Goal: Information Seeking & Learning: Check status

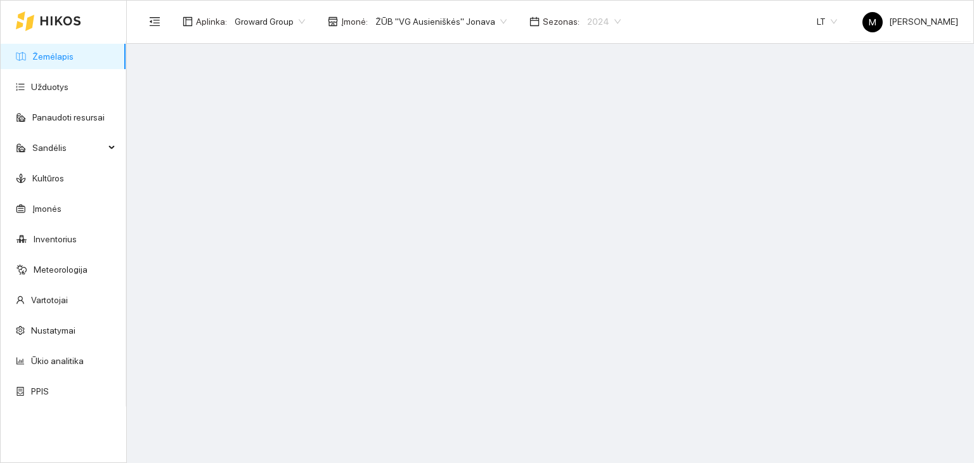
click at [591, 22] on span "2024" at bounding box center [604, 21] width 34 height 19
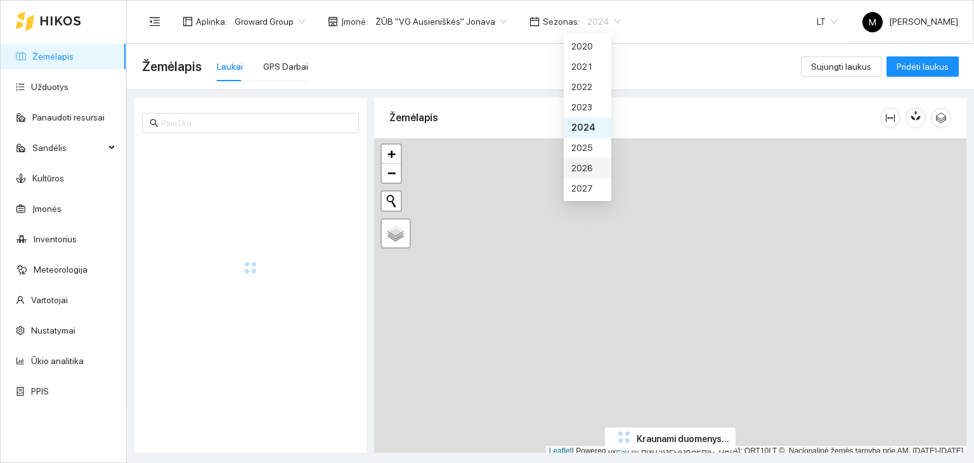
click at [586, 171] on div "2026" at bounding box center [587, 168] width 32 height 14
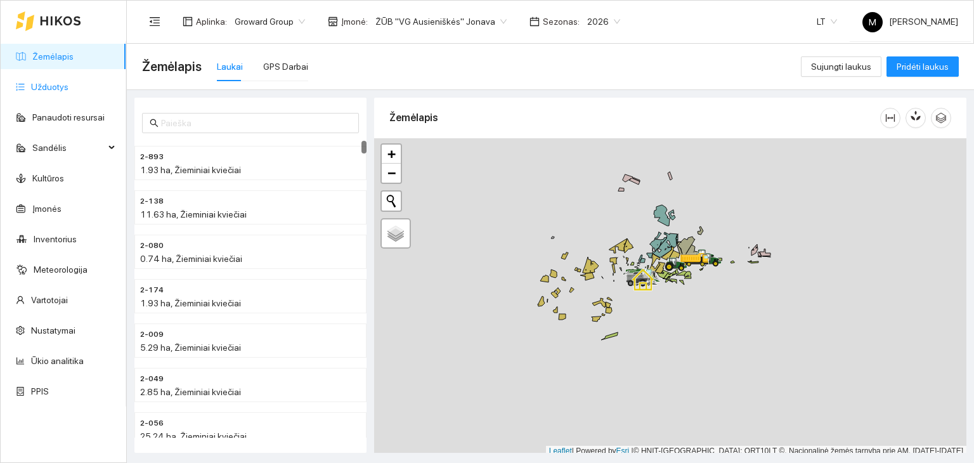
click at [51, 82] on link "Užduotys" at bounding box center [49, 87] width 37 height 10
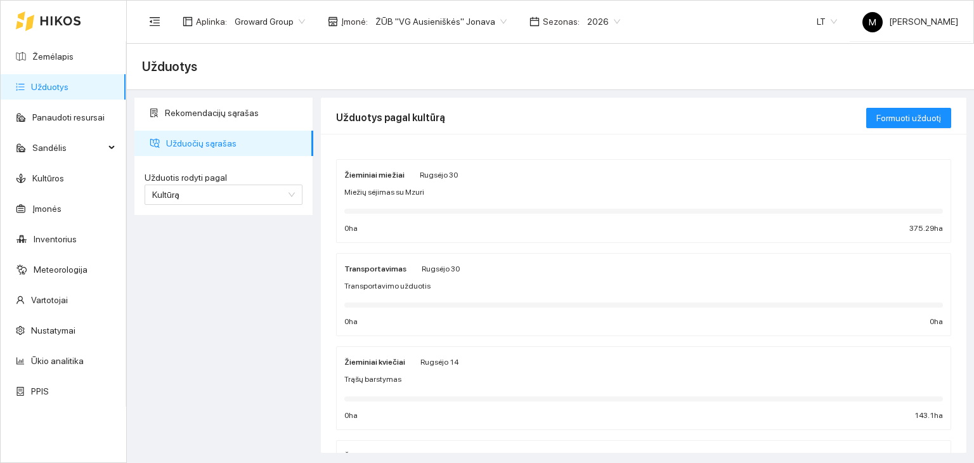
click at [370, 176] on strong "Žieminiai miežiai" at bounding box center [374, 175] width 60 height 9
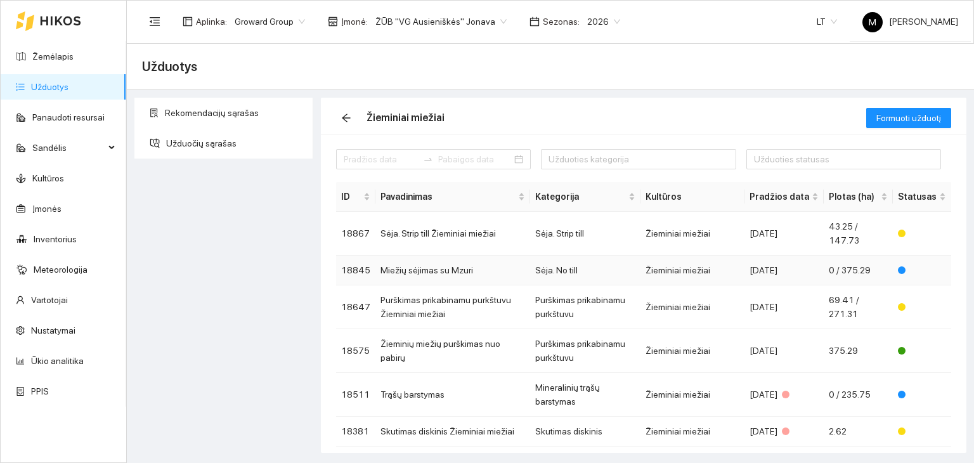
click at [447, 268] on td "Miežių sėjimas su Mzuri" at bounding box center [452, 271] width 155 height 30
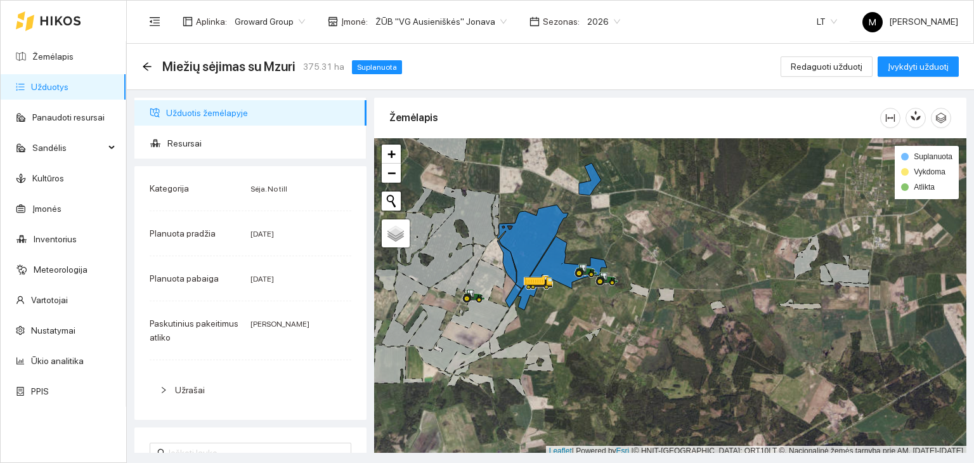
click at [68, 82] on link "Užduotys" at bounding box center [49, 87] width 37 height 10
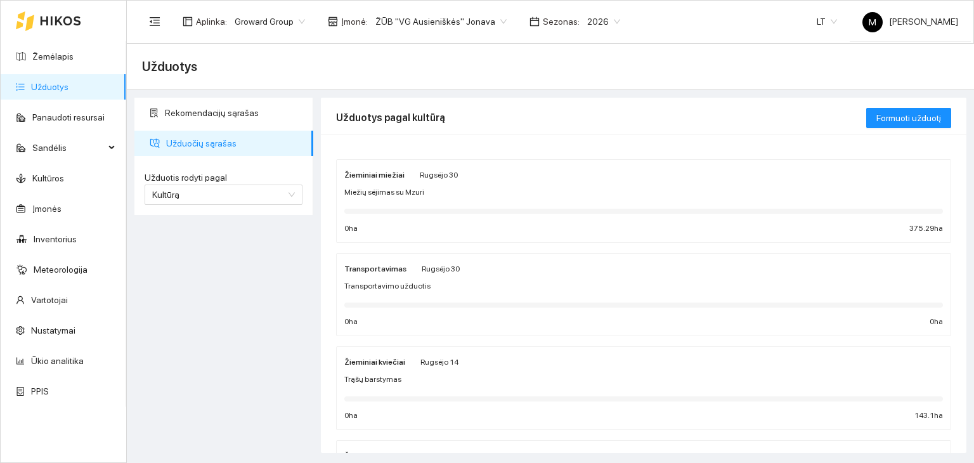
click at [398, 195] on span "Miežių sėjimas su Mzuri" at bounding box center [384, 192] width 80 height 12
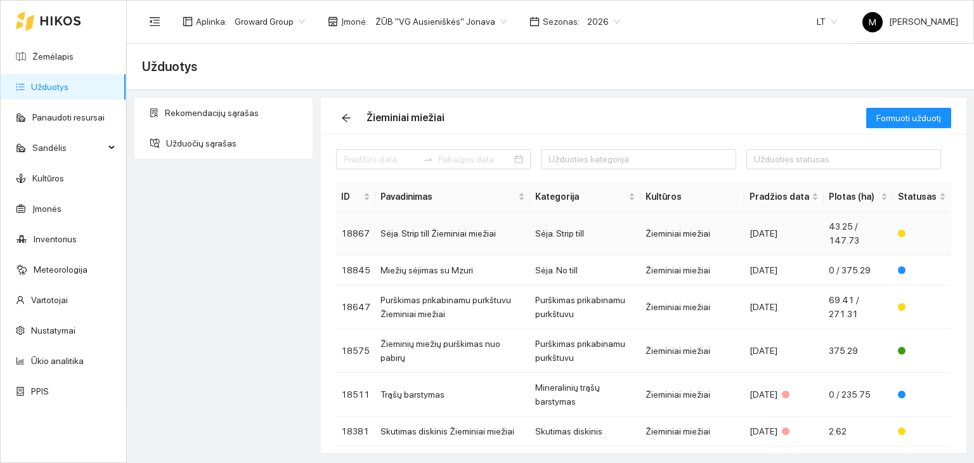
click at [455, 234] on td "Sėja. Strip till Žieminiai miežiai" at bounding box center [452, 234] width 155 height 44
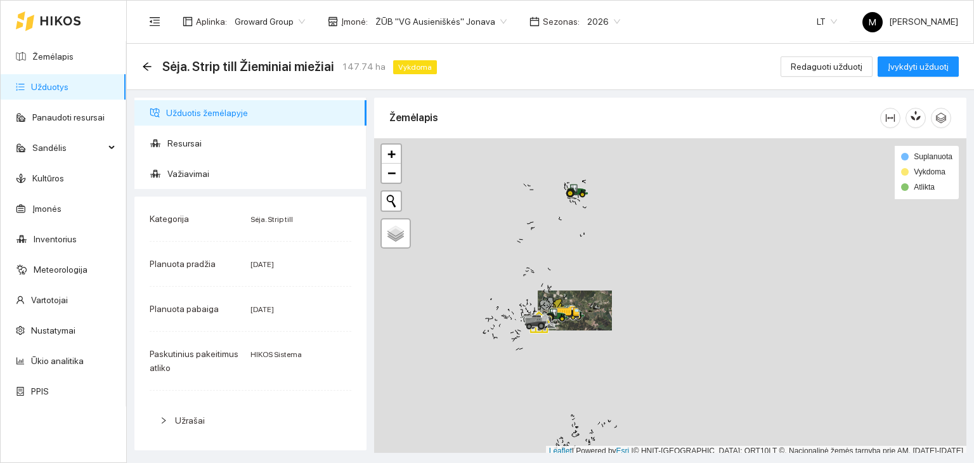
scroll to position [3, 0]
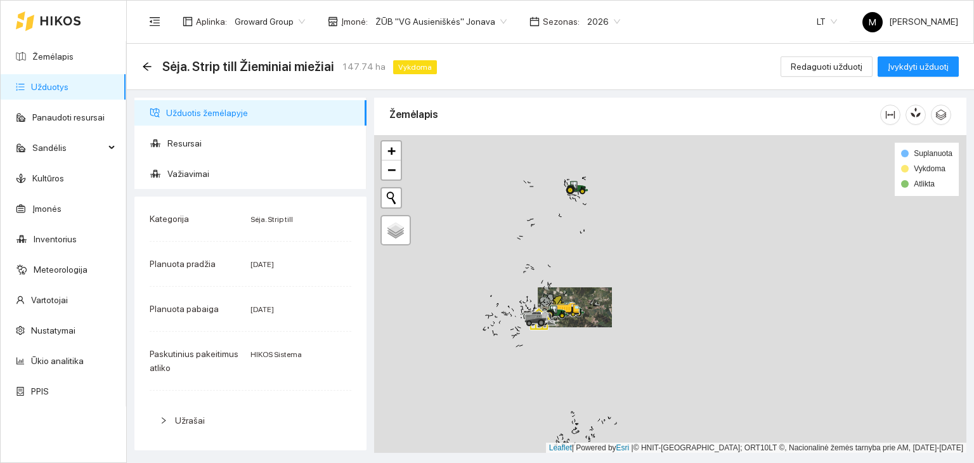
drag, startPoint x: 581, startPoint y: 204, endPoint x: 580, endPoint y: 264, distance: 60.3
click at [580, 268] on div at bounding box center [670, 294] width 592 height 318
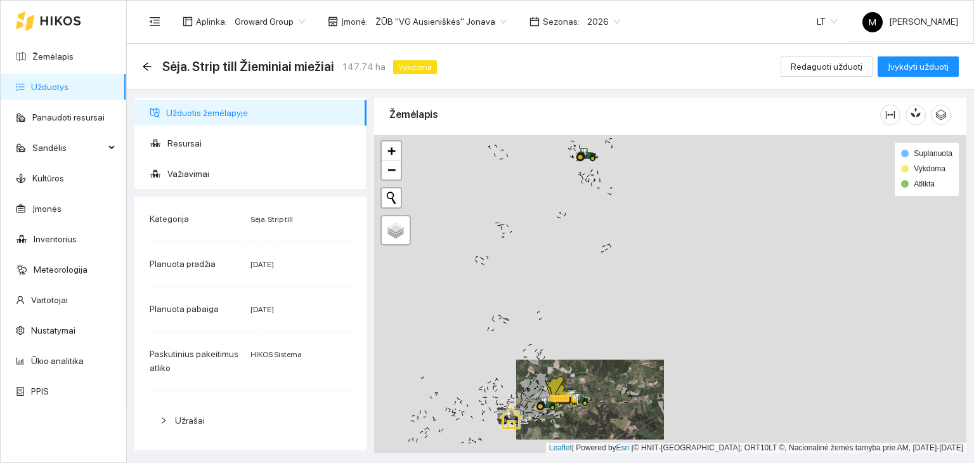
drag, startPoint x: 573, startPoint y: 418, endPoint x: 576, endPoint y: 295, distance: 123.1
click at [576, 295] on div at bounding box center [670, 294] width 592 height 318
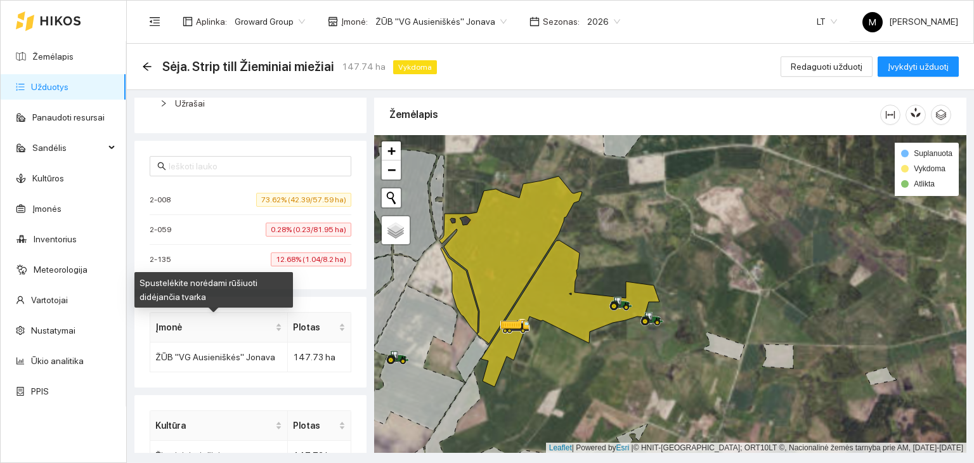
scroll to position [0, 0]
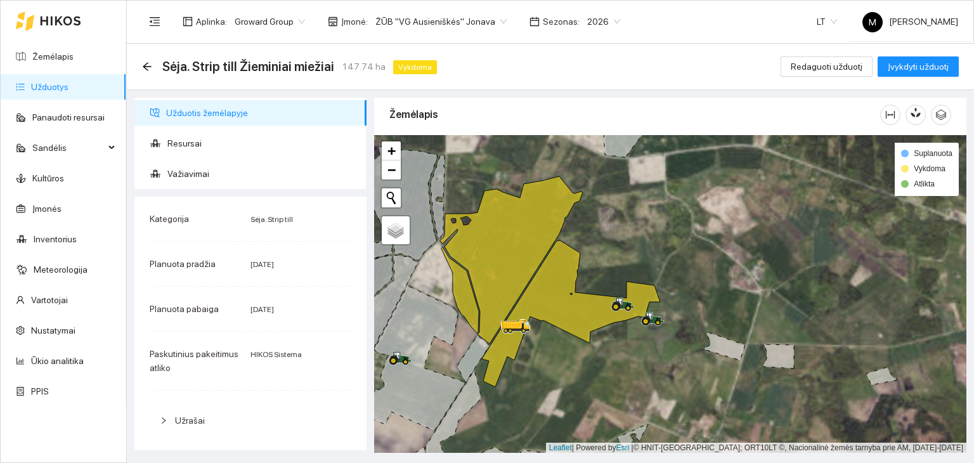
click at [43, 92] on link "Užduotys" at bounding box center [49, 87] width 37 height 10
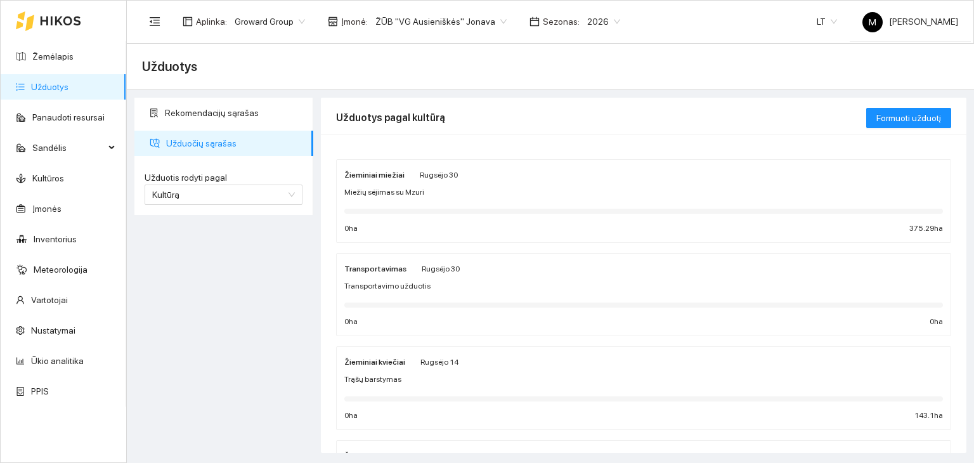
click at [370, 193] on span "Miežių sėjimas su Mzuri" at bounding box center [384, 192] width 80 height 12
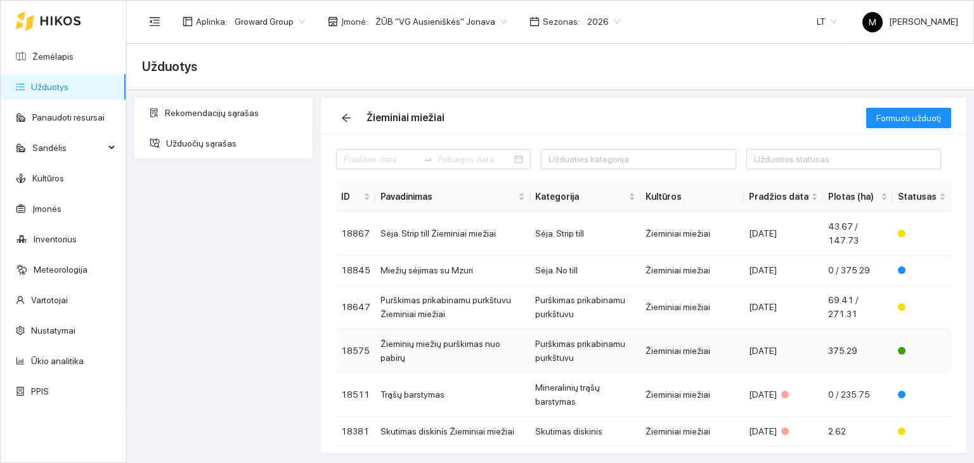
click at [465, 346] on td "Žieminių miežių purškimas nuo pabirų" at bounding box center [452, 351] width 155 height 44
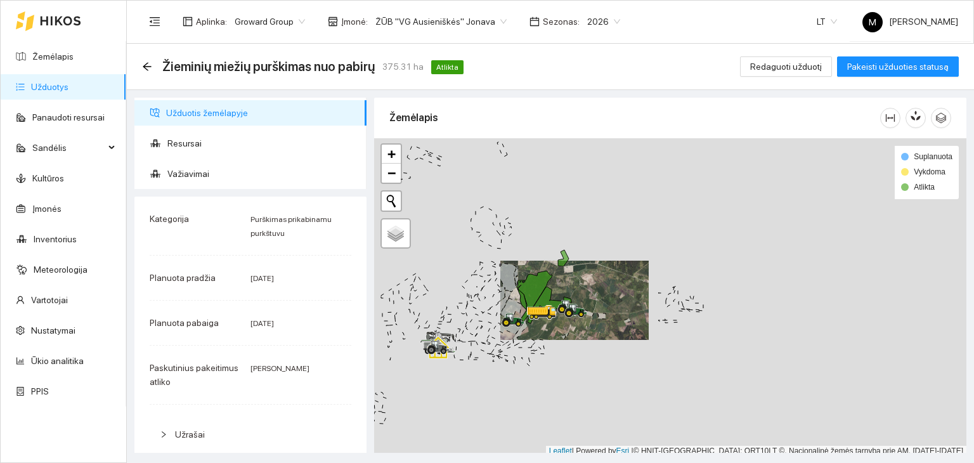
scroll to position [3, 0]
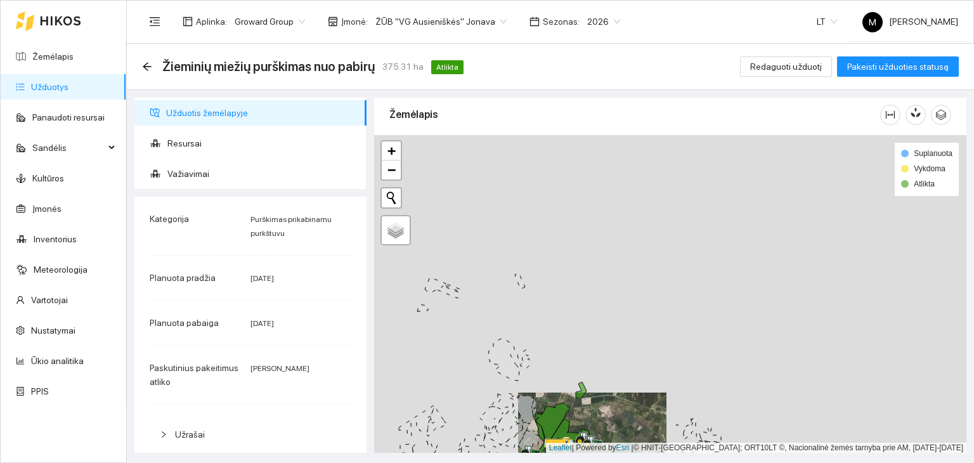
drag, startPoint x: 578, startPoint y: 196, endPoint x: 587, endPoint y: 400, distance: 204.4
click at [587, 399] on div at bounding box center [670, 294] width 592 height 318
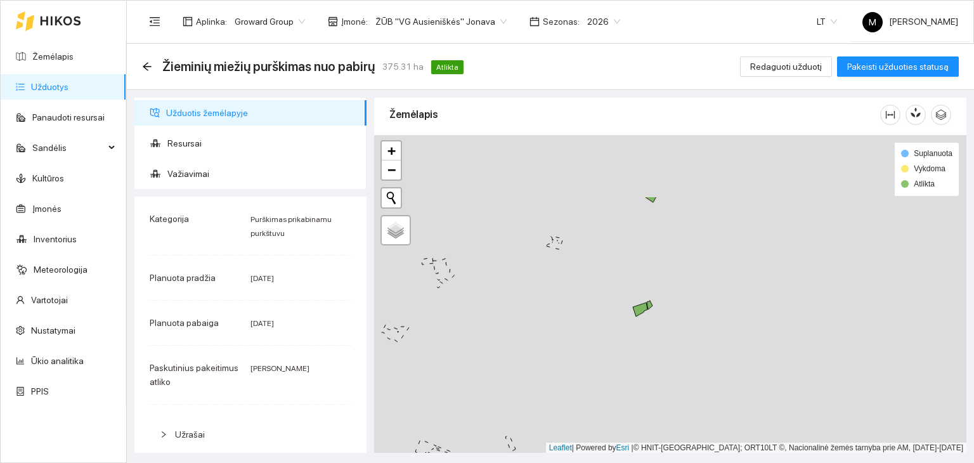
drag, startPoint x: 583, startPoint y: 333, endPoint x: 561, endPoint y: 433, distance: 102.6
click at [561, 433] on div at bounding box center [670, 294] width 592 height 318
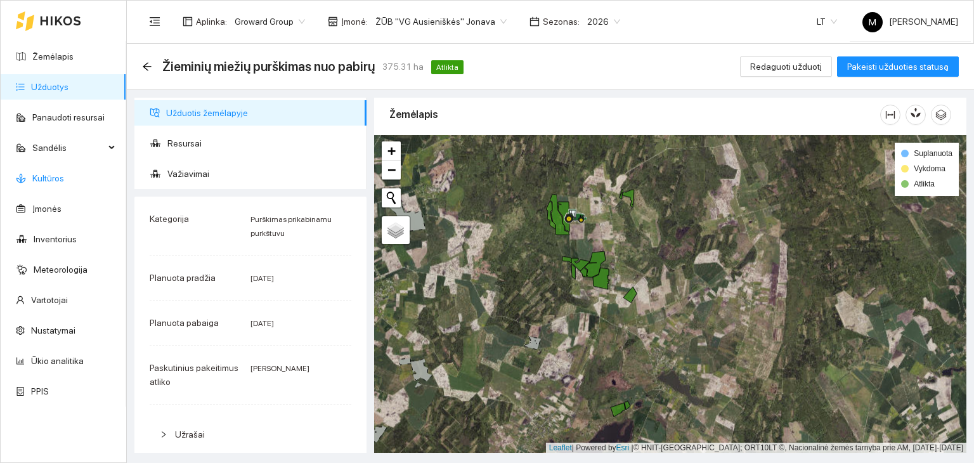
click at [49, 181] on link "Kultūros" at bounding box center [48, 178] width 32 height 10
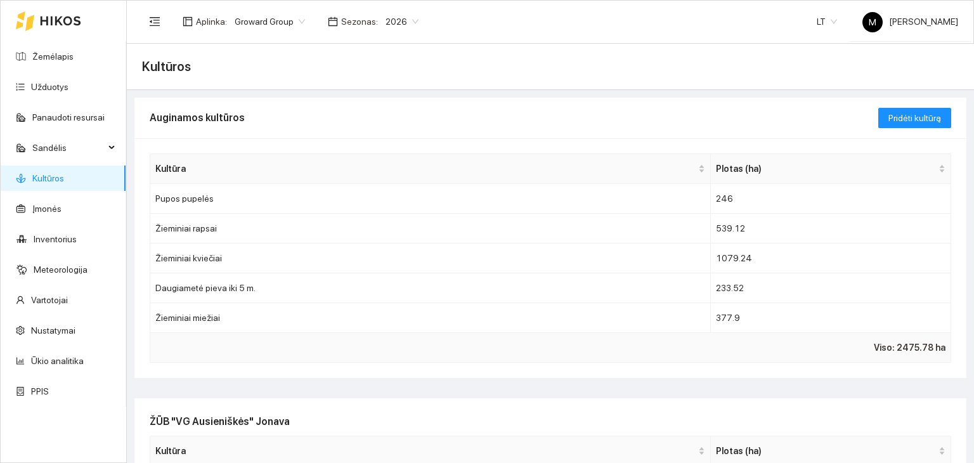
click at [390, 15] on span "2026" at bounding box center [402, 21] width 33 height 19
click at [358, 19] on span "Sezonas :" at bounding box center [359, 22] width 37 height 14
click at [277, 18] on span "Groward Group" at bounding box center [270, 21] width 70 height 19
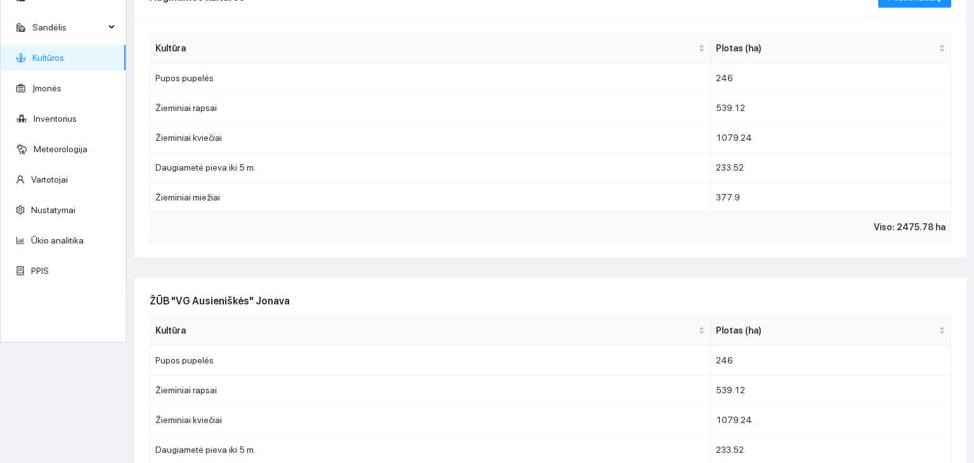
scroll to position [203, 0]
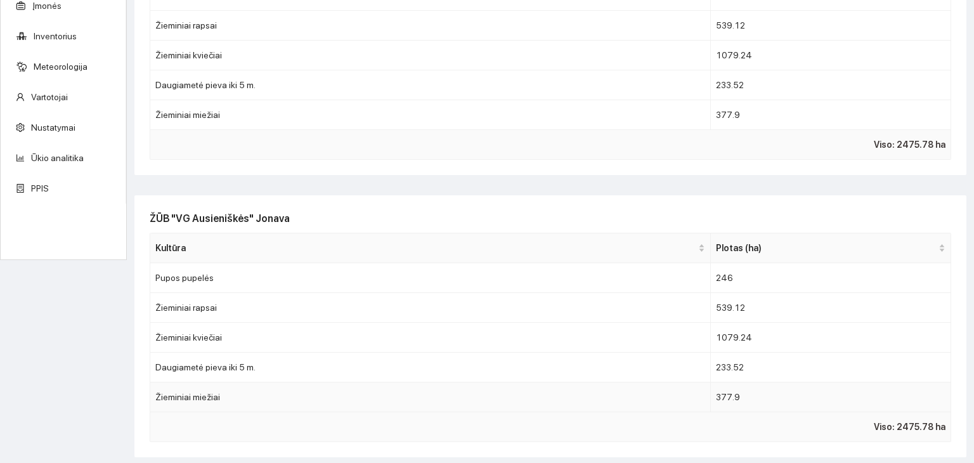
click at [195, 405] on td "Žieminiai miežiai" at bounding box center [430, 397] width 561 height 30
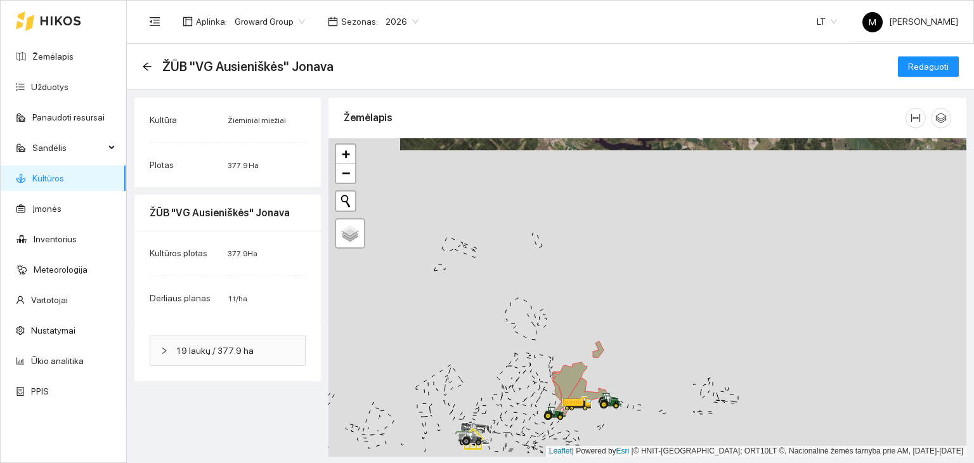
click at [203, 353] on span "19 laukų / 377.9 ha" at bounding box center [235, 351] width 119 height 14
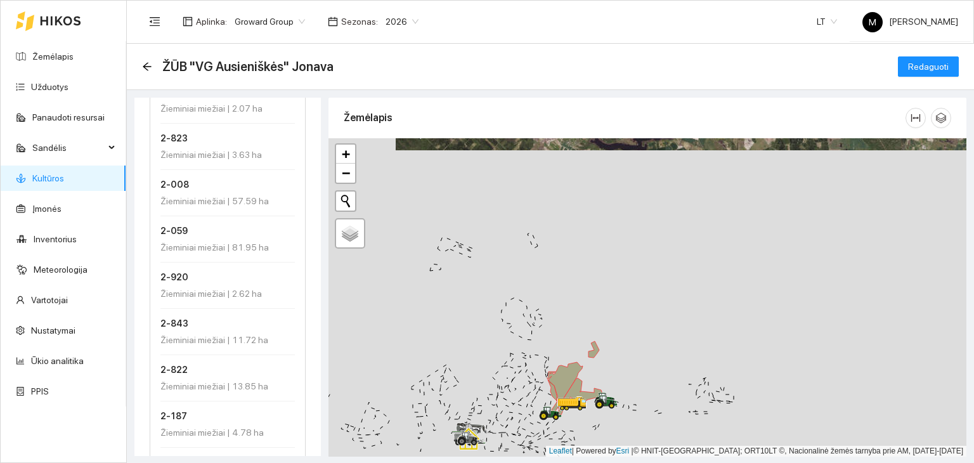
scroll to position [823, 0]
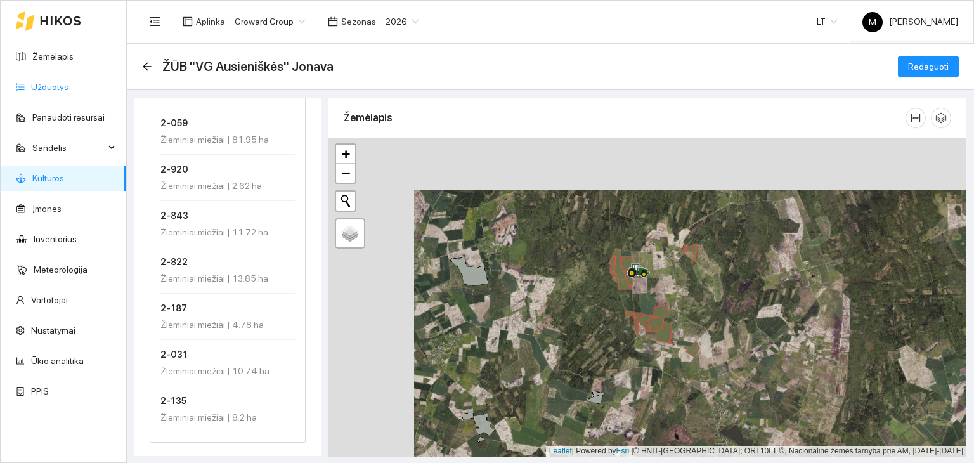
click at [44, 84] on link "Užduotys" at bounding box center [49, 87] width 37 height 10
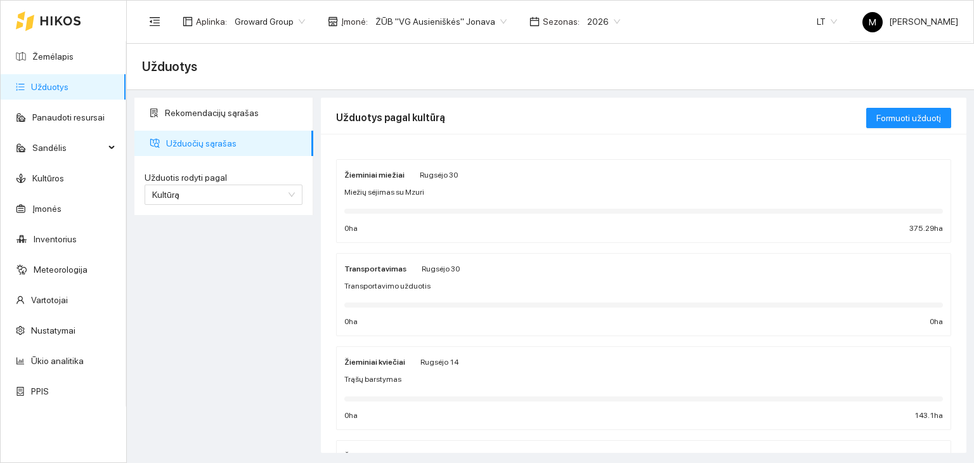
click at [384, 187] on span "Miežių sėjimas su Mzuri" at bounding box center [384, 192] width 80 height 12
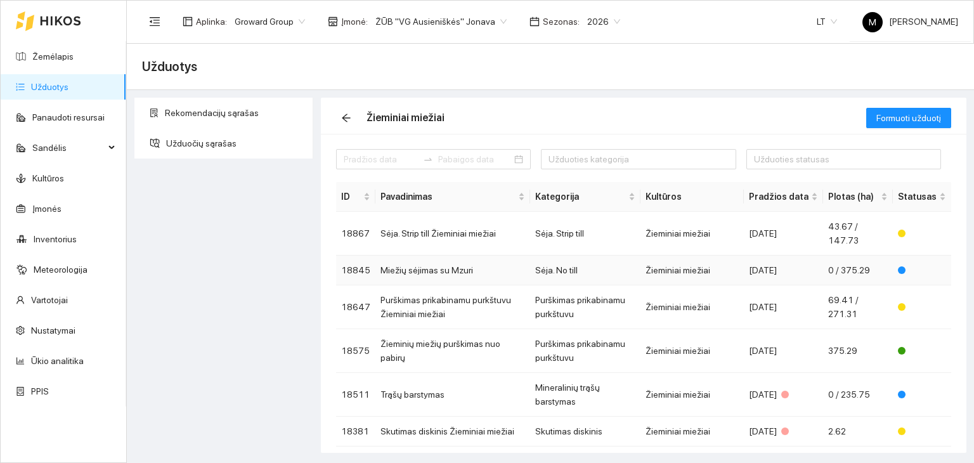
click at [416, 264] on td "Miežių sėjimas su Mzuri" at bounding box center [452, 271] width 155 height 30
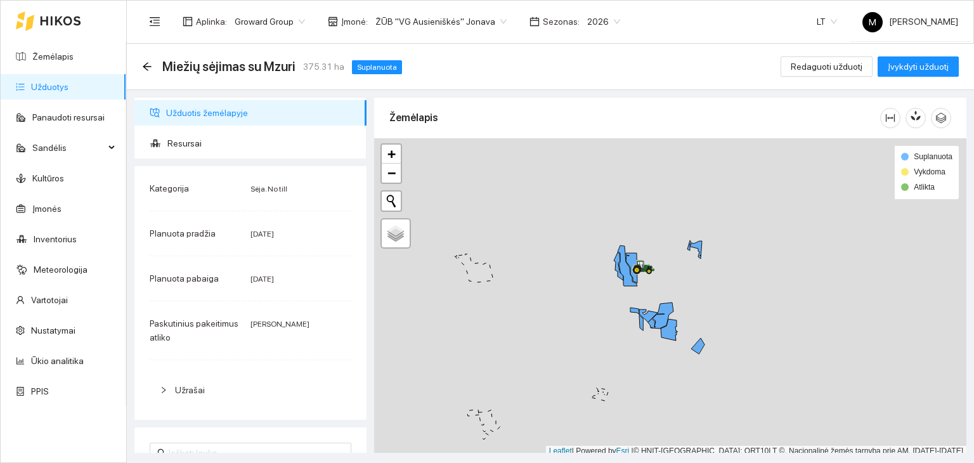
scroll to position [3, 0]
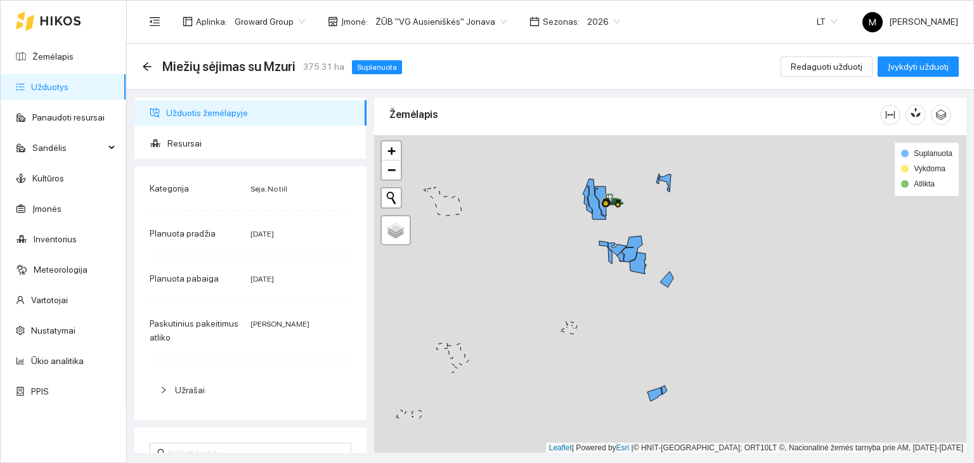
drag, startPoint x: 682, startPoint y: 376, endPoint x: 622, endPoint y: 259, distance: 131.6
click at [623, 259] on div at bounding box center [670, 294] width 592 height 318
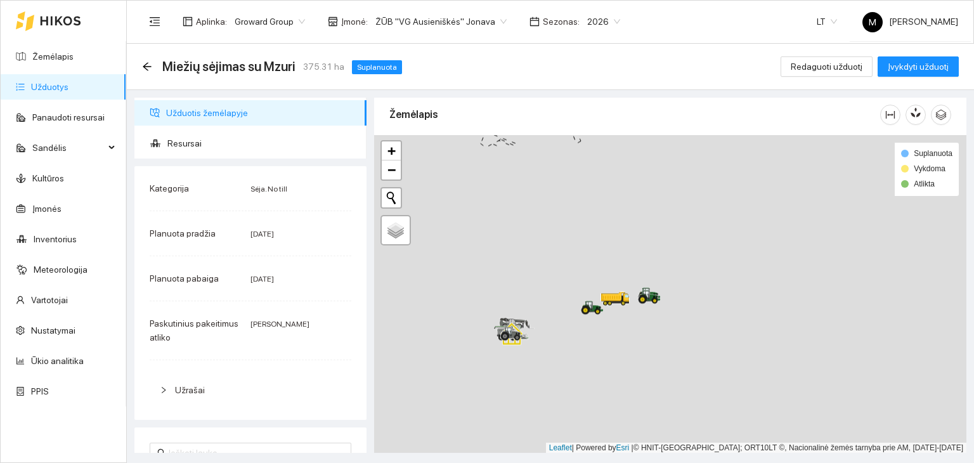
drag, startPoint x: 640, startPoint y: 410, endPoint x: 721, endPoint y: 67, distance: 352.6
click at [721, 67] on main "Miežių sėjimas su Mzuri 375.31 ha Suplanuota Redaguoti užduotį Įvykdyti užduotį…" at bounding box center [550, 253] width 847 height 419
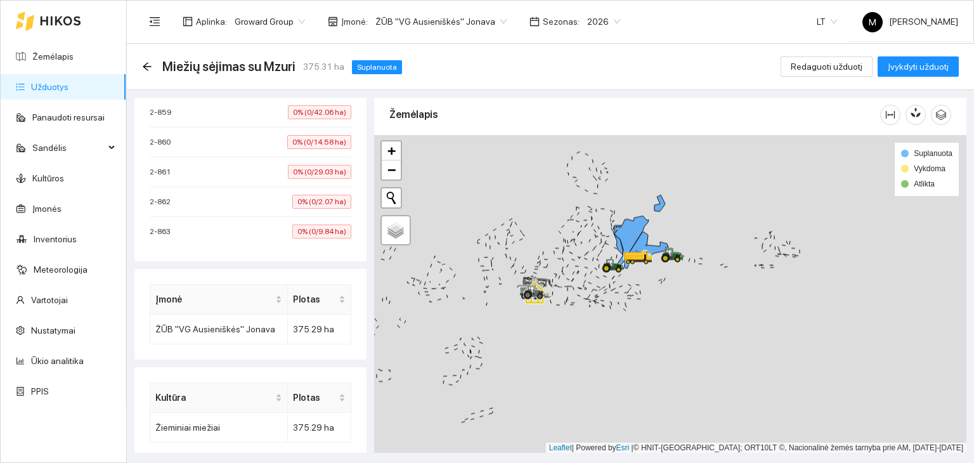
scroll to position [763, 0]
drag, startPoint x: 197, startPoint y: 113, endPoint x: 198, endPoint y: 138, distance: 24.8
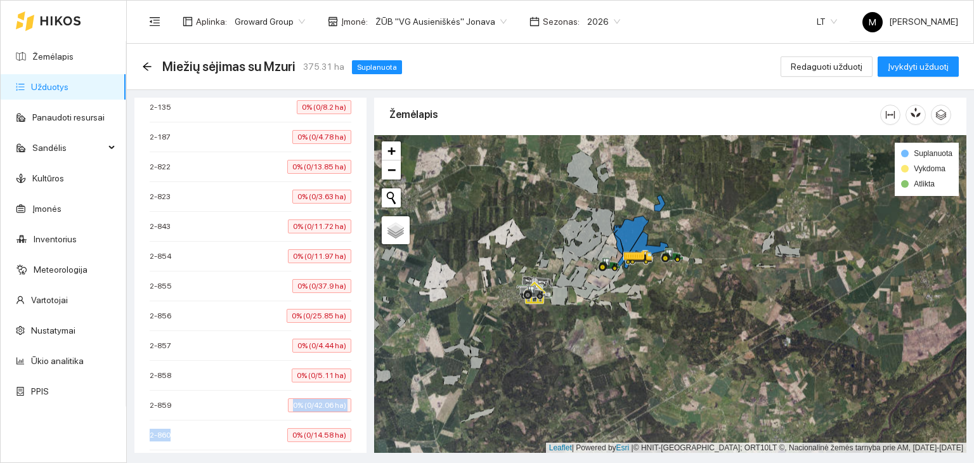
scroll to position [408, 0]
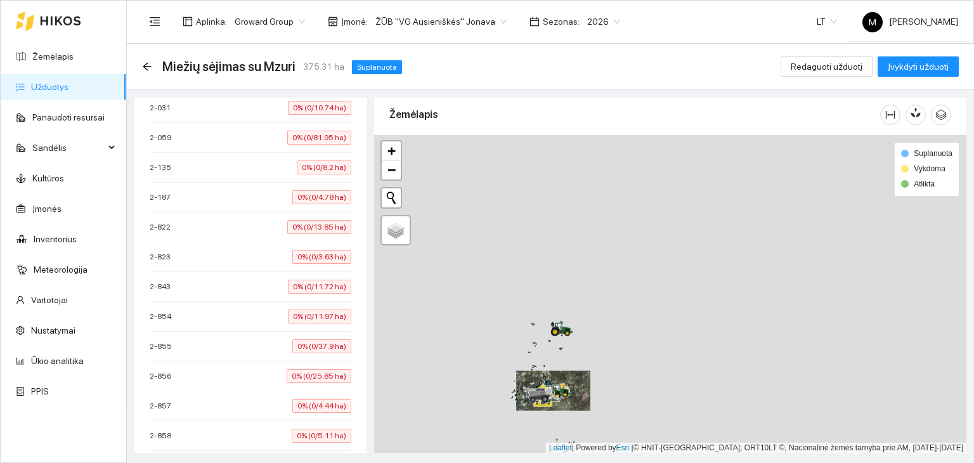
drag, startPoint x: 683, startPoint y: 212, endPoint x: 584, endPoint y: 330, distance: 153.5
click at [584, 330] on div at bounding box center [670, 294] width 592 height 318
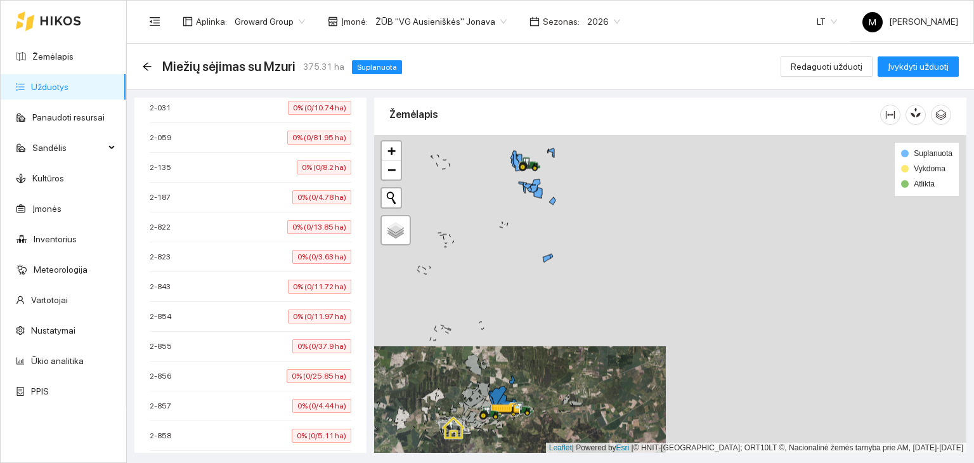
drag, startPoint x: 474, startPoint y: 233, endPoint x: 502, endPoint y: 185, distance: 55.7
click at [502, 185] on div at bounding box center [670, 294] width 592 height 318
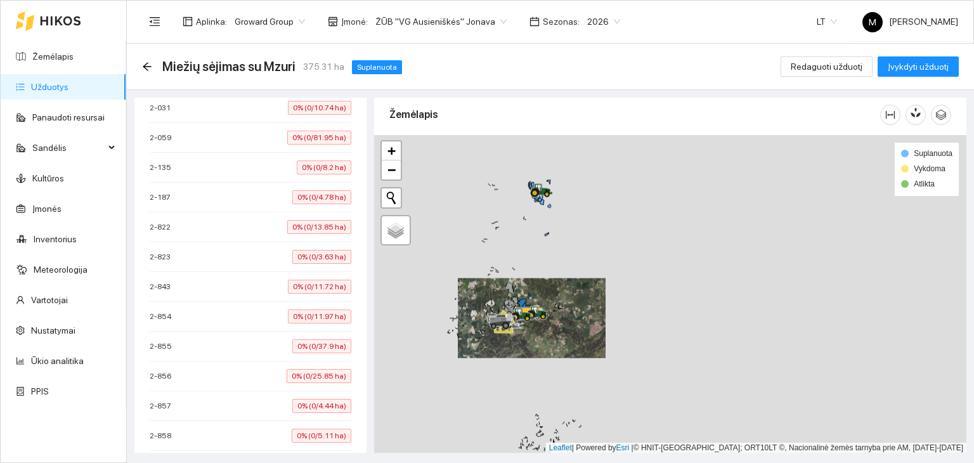
click at [64, 89] on link "Užduotys" at bounding box center [49, 87] width 37 height 10
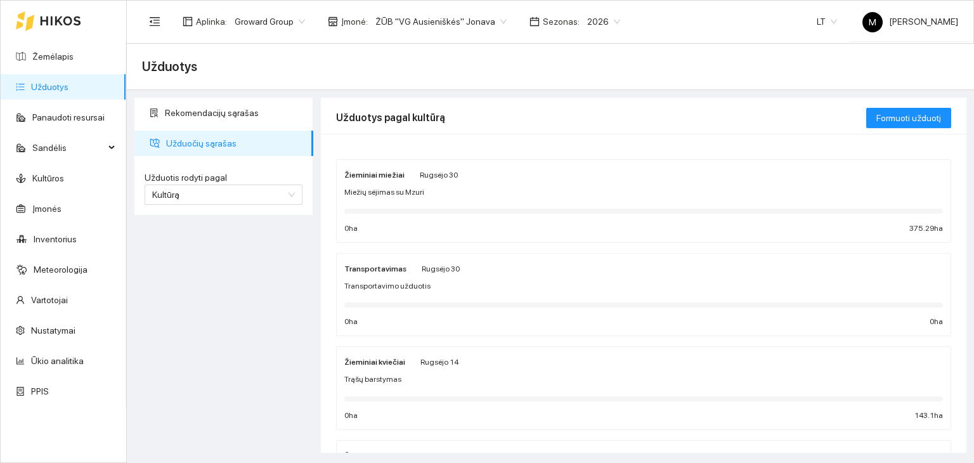
click at [388, 187] on span "Miežių sėjimas su Mzuri" at bounding box center [384, 192] width 80 height 12
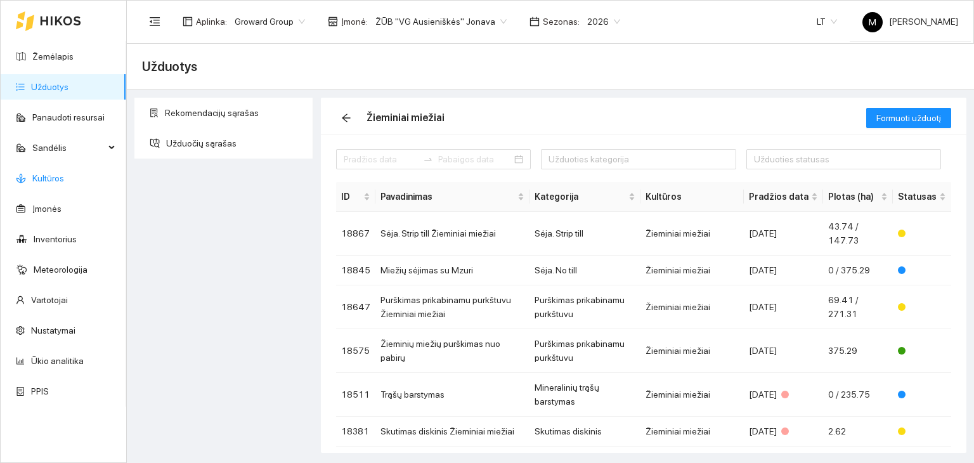
click at [48, 176] on link "Kultūros" at bounding box center [48, 178] width 32 height 10
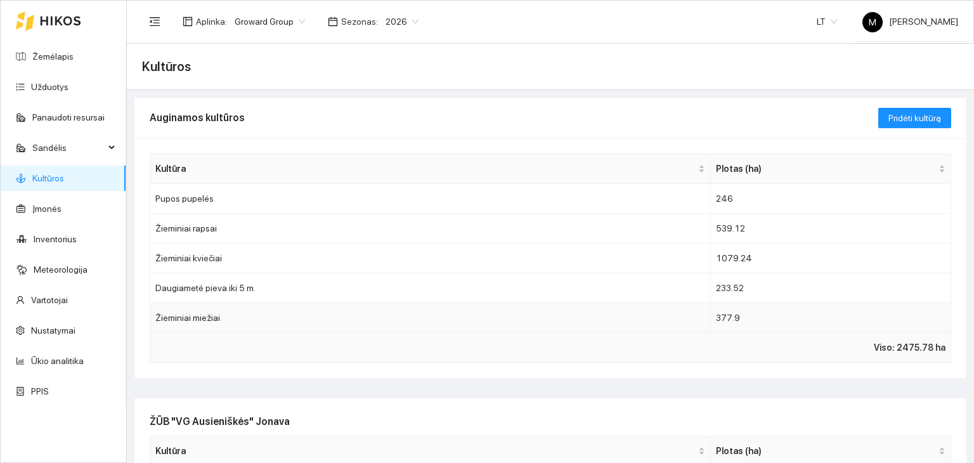
scroll to position [203, 0]
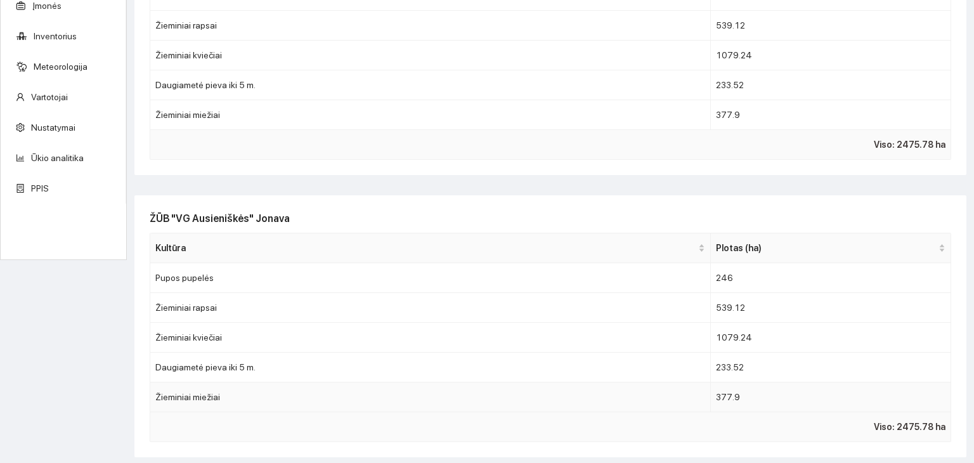
click at [241, 394] on td "Žieminiai miežiai" at bounding box center [430, 397] width 561 height 30
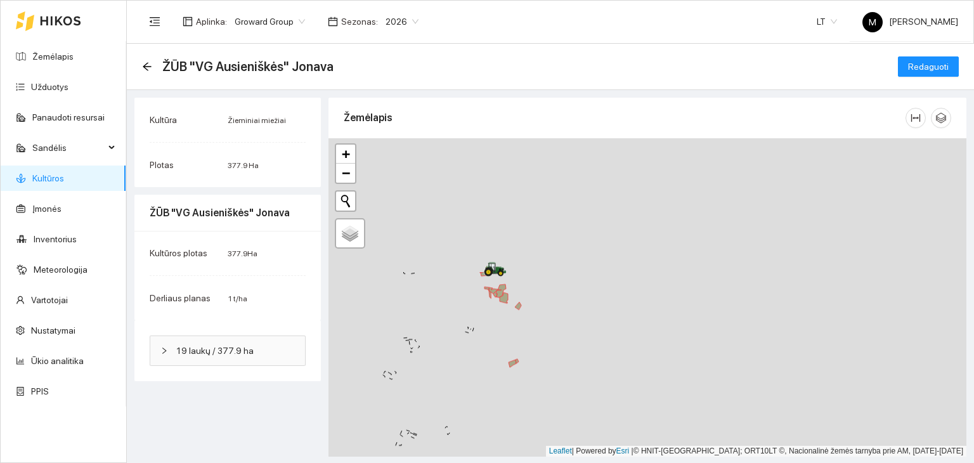
drag, startPoint x: 594, startPoint y: 254, endPoint x: 519, endPoint y: 422, distance: 183.7
click at [519, 422] on div at bounding box center [648, 297] width 638 height 318
click at [58, 179] on link "Kultūros" at bounding box center [48, 178] width 32 height 10
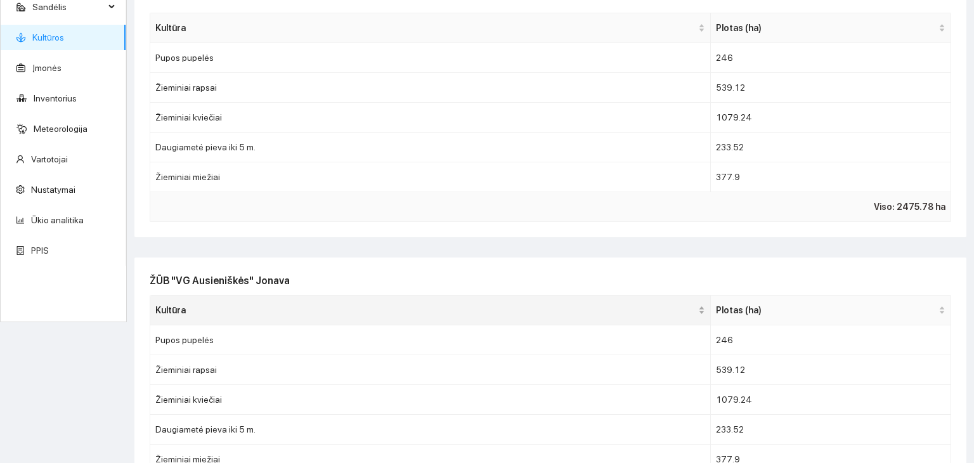
scroll to position [203, 0]
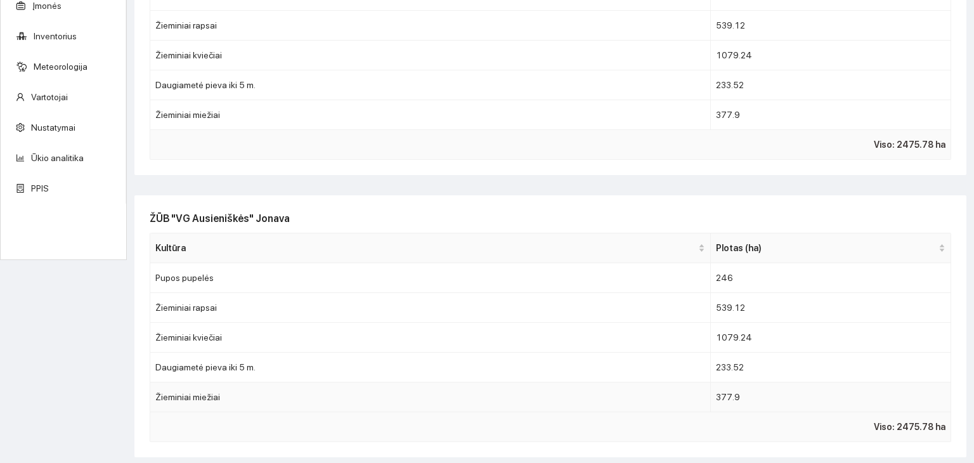
click at [211, 397] on td "Žieminiai miežiai" at bounding box center [430, 397] width 561 height 30
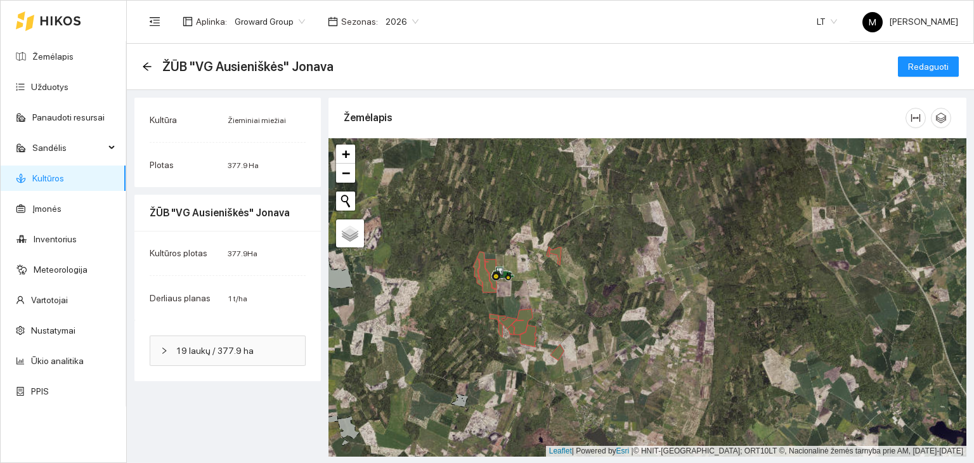
click at [234, 354] on span "19 laukų / 377.9 ha" at bounding box center [235, 351] width 119 height 14
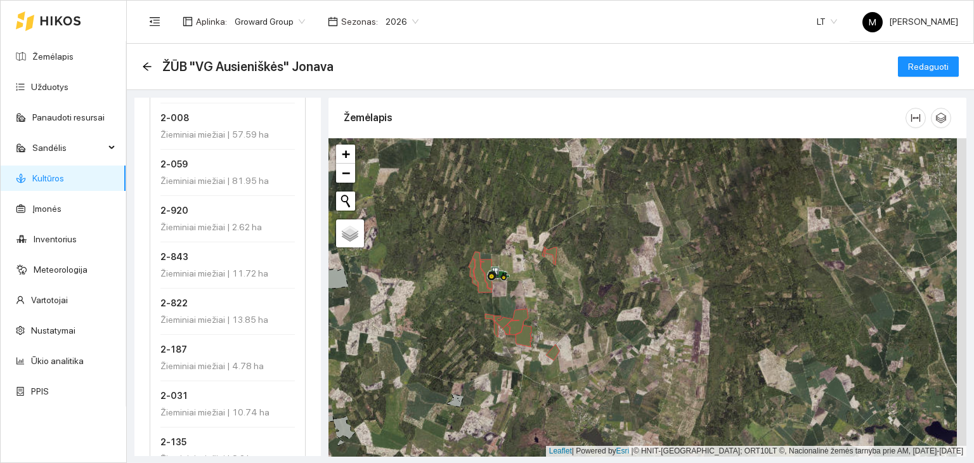
scroll to position [760, 0]
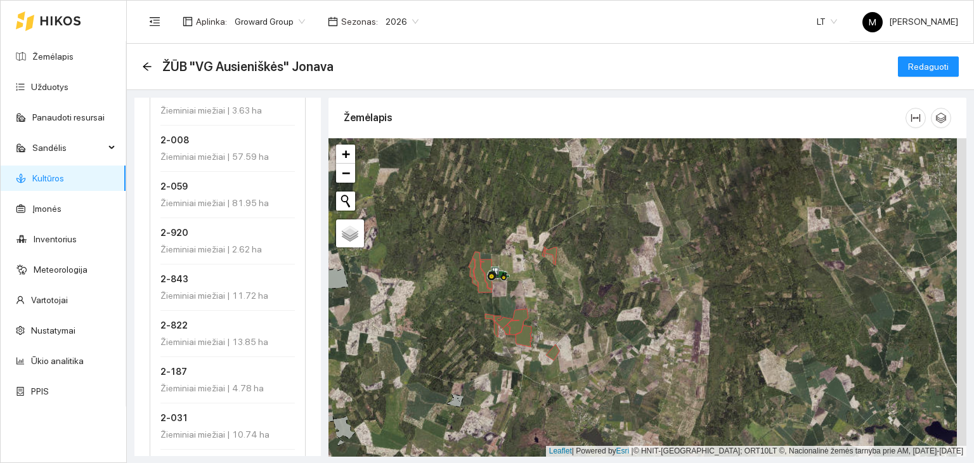
click at [198, 237] on h4 "2-920" at bounding box center [223, 233] width 127 height 14
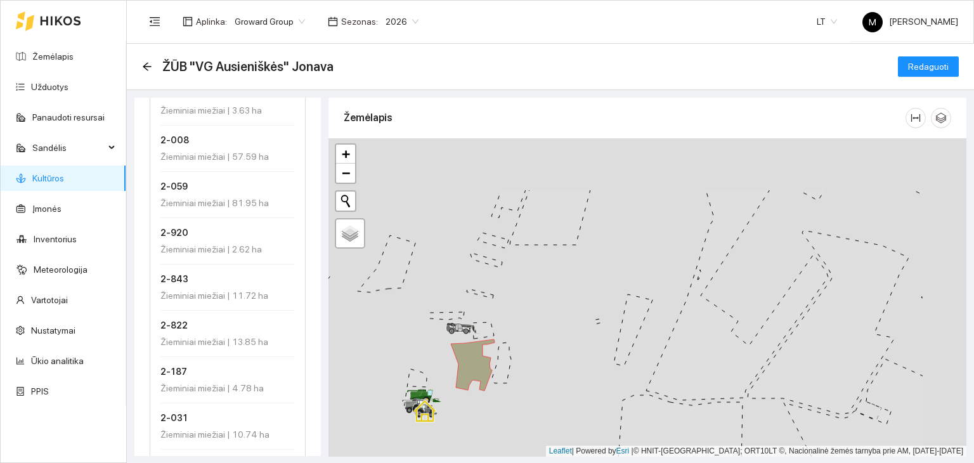
drag, startPoint x: 616, startPoint y: 249, endPoint x: 514, endPoint y: 334, distance: 132.4
click at [514, 334] on div at bounding box center [648, 297] width 638 height 318
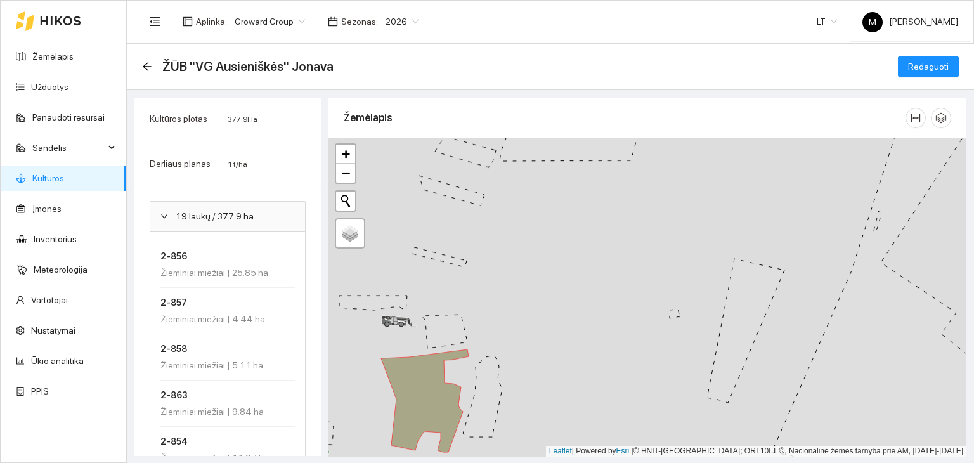
scroll to position [0, 0]
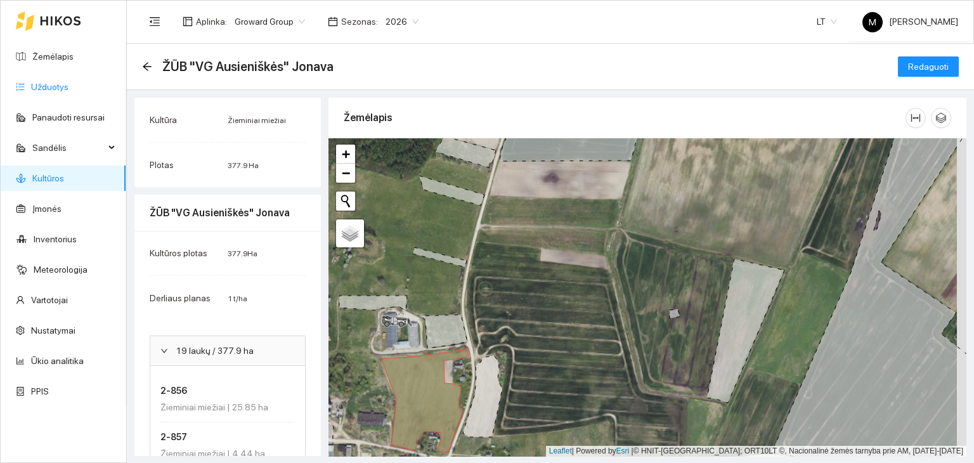
click at [41, 83] on link "Užduotys" at bounding box center [49, 87] width 37 height 10
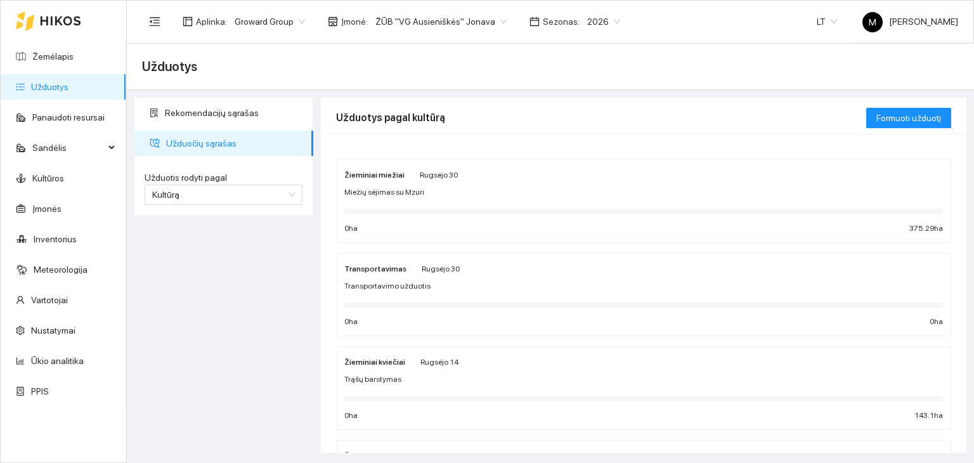
click at [393, 192] on span "Miežių sėjimas su Mzuri" at bounding box center [384, 192] width 80 height 12
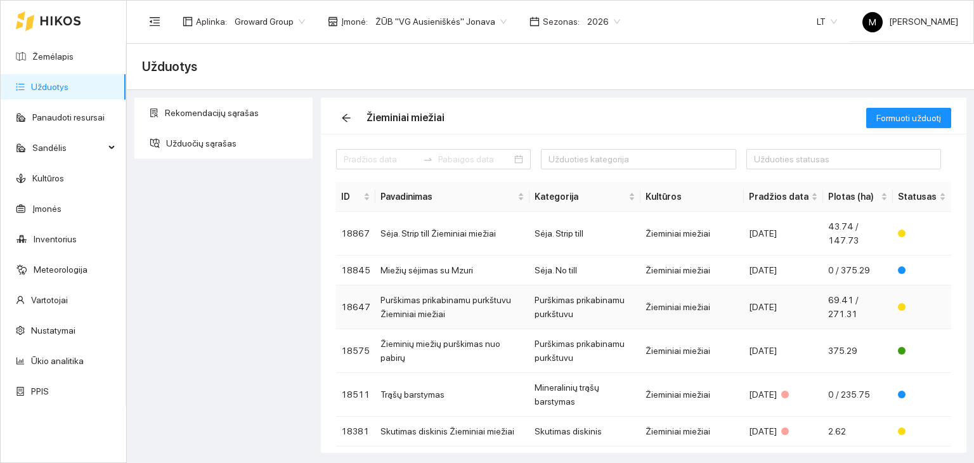
click at [448, 312] on td "Purškimas prikabinamu purkštuvu Žieminiai miežiai" at bounding box center [452, 307] width 154 height 44
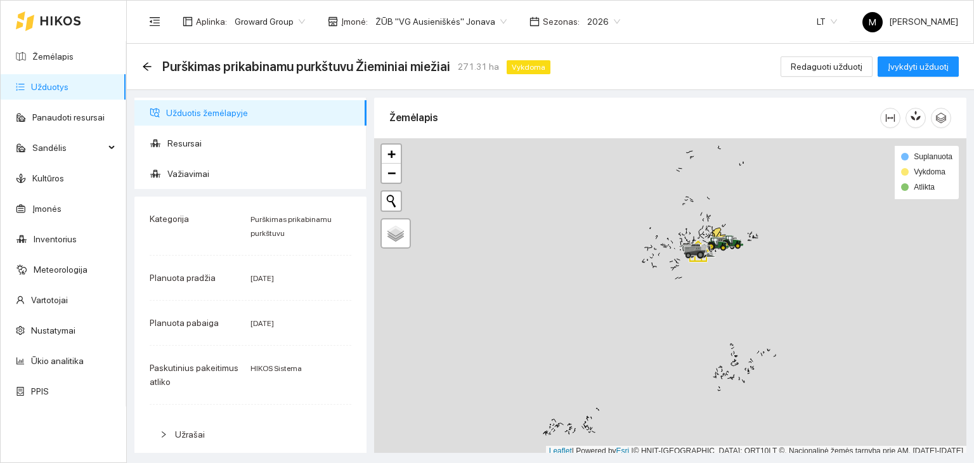
scroll to position [3, 0]
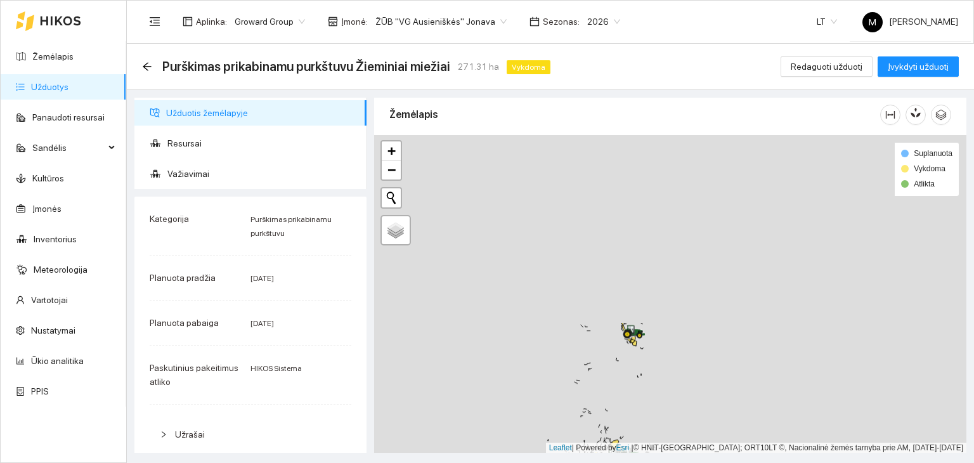
drag, startPoint x: 764, startPoint y: 187, endPoint x: 654, endPoint y: 415, distance: 253.3
click at [654, 416] on div at bounding box center [670, 294] width 592 height 318
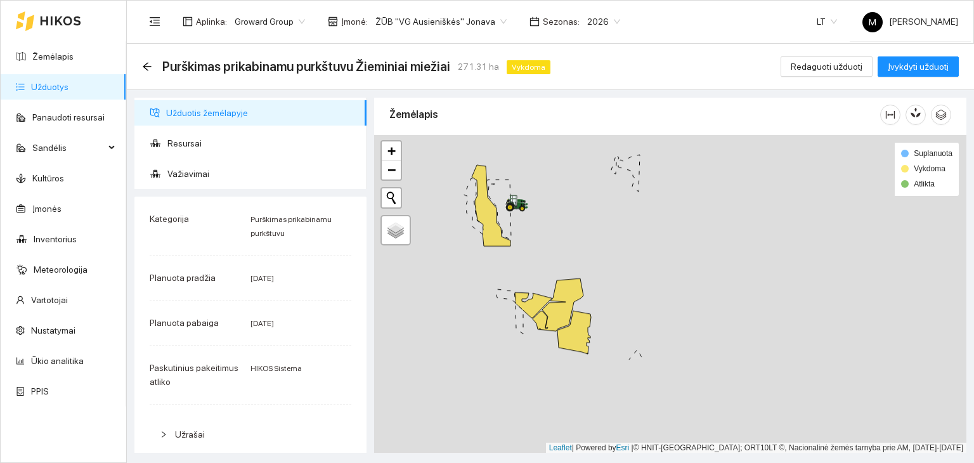
drag, startPoint x: 681, startPoint y: 408, endPoint x: 647, endPoint y: 282, distance: 130.0
click at [647, 282] on div at bounding box center [670, 294] width 592 height 318
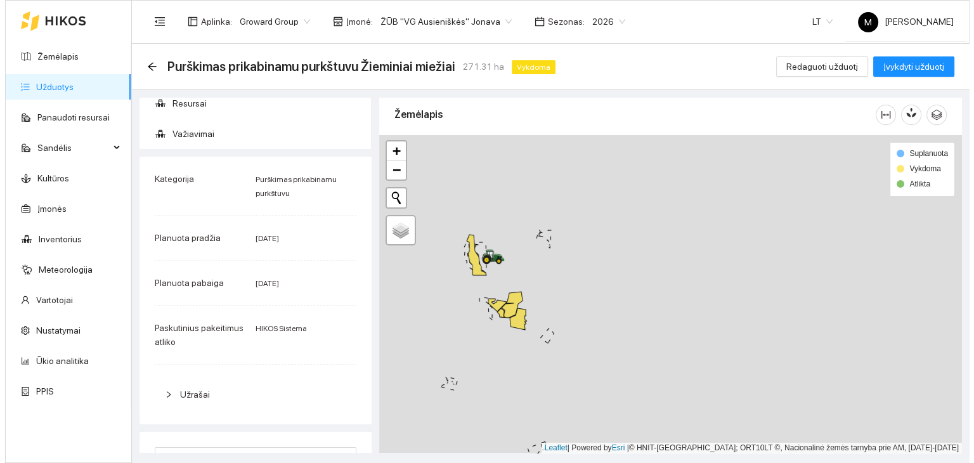
scroll to position [0, 0]
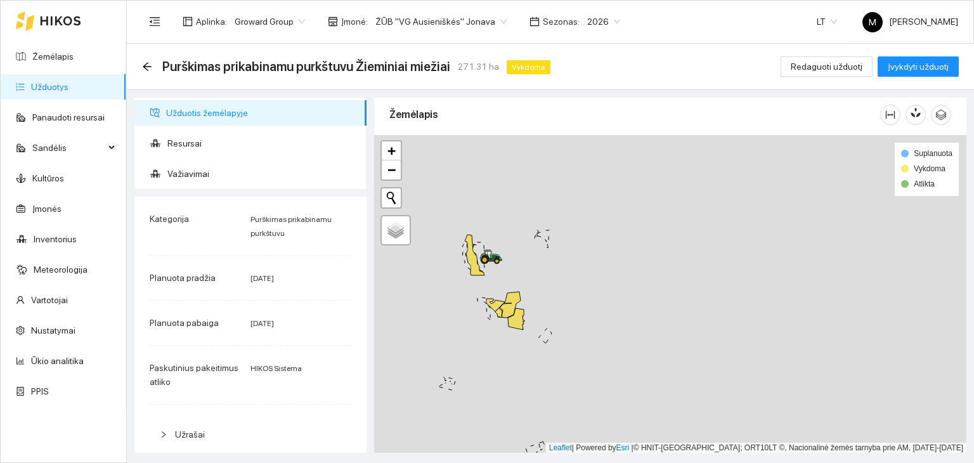
click at [59, 90] on link "Užduotys" at bounding box center [49, 87] width 37 height 10
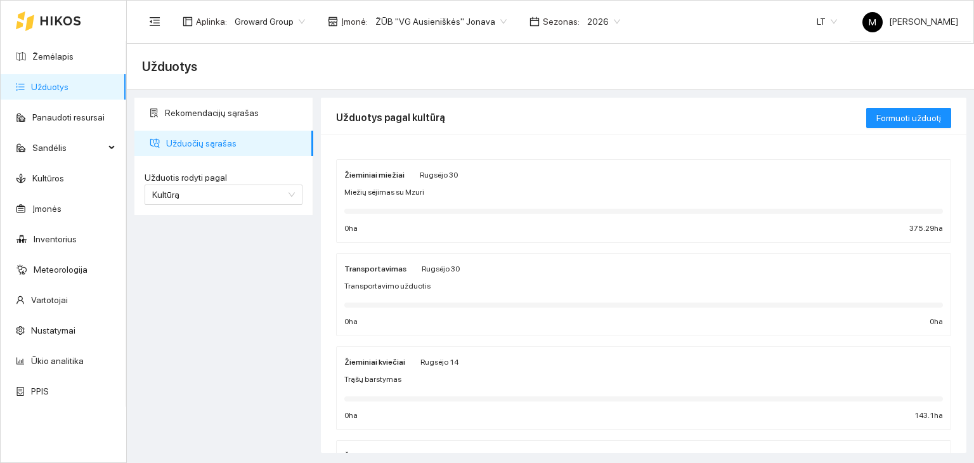
click at [375, 193] on span "Miežių sėjimas su Mzuri" at bounding box center [384, 192] width 80 height 12
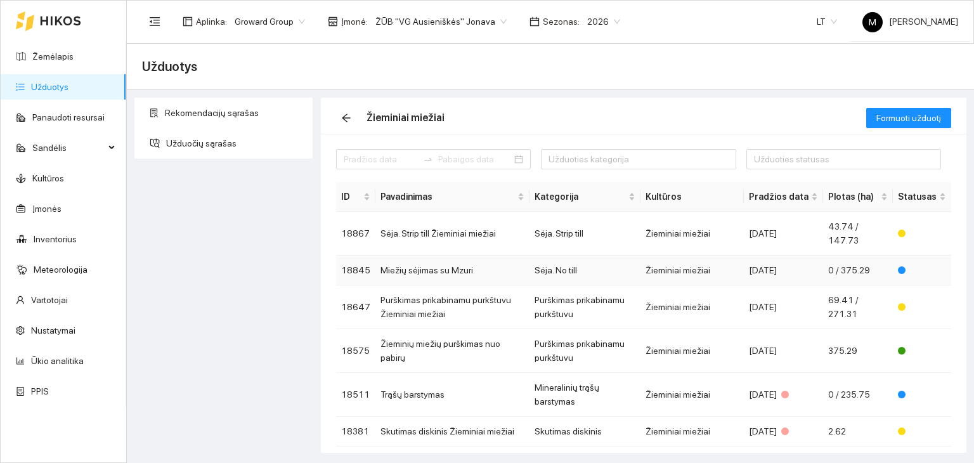
click at [431, 270] on td "Miežių sėjimas su Mzuri" at bounding box center [452, 271] width 154 height 30
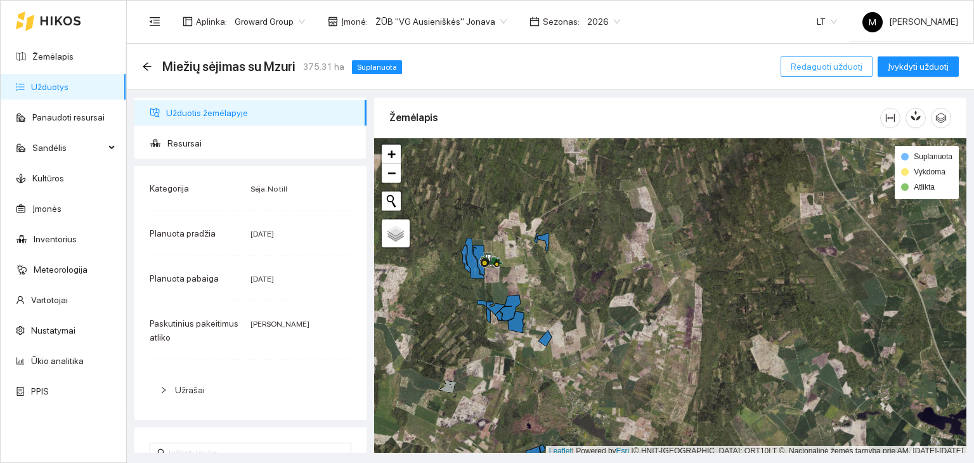
click at [845, 60] on span "Redaguoti užduotį" at bounding box center [827, 67] width 72 height 14
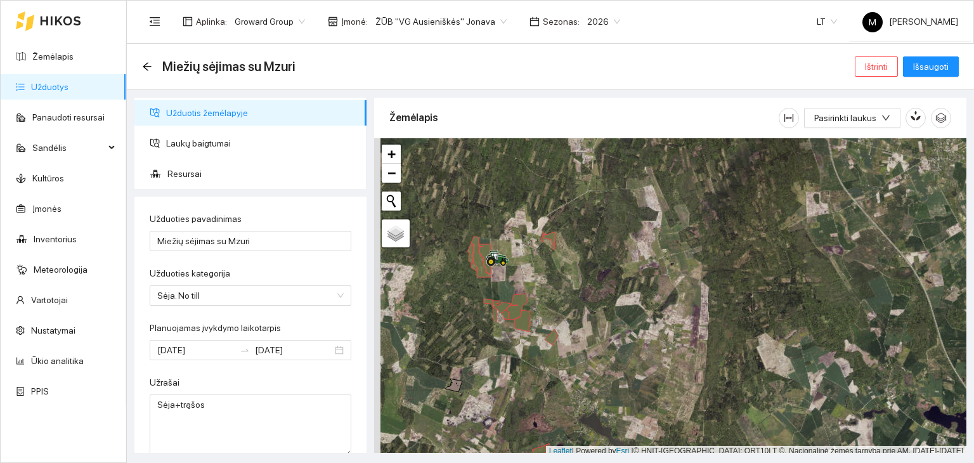
scroll to position [3, 0]
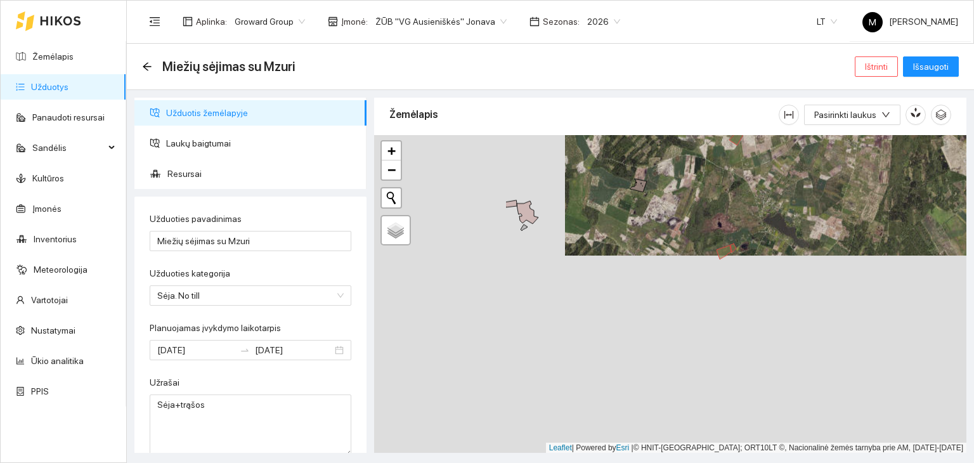
drag, startPoint x: 482, startPoint y: 376, endPoint x: 666, endPoint y: 179, distance: 269.2
click at [666, 179] on div at bounding box center [670, 294] width 592 height 318
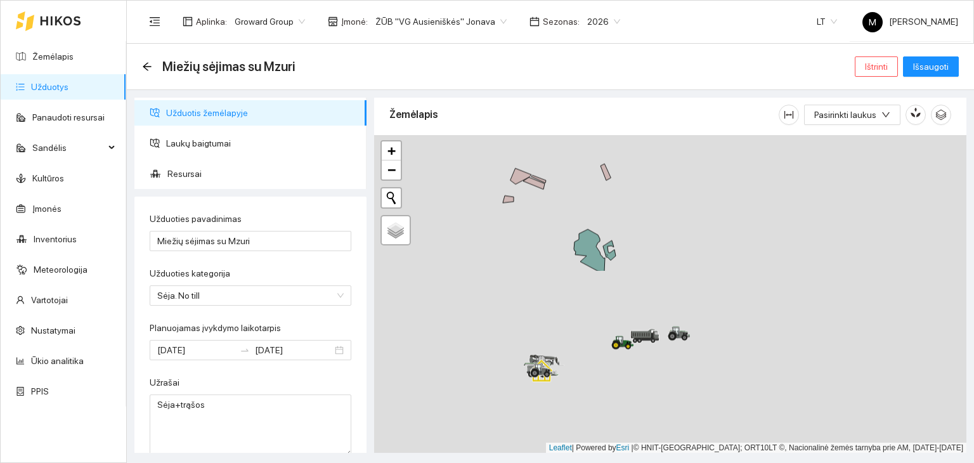
drag, startPoint x: 642, startPoint y: 376, endPoint x: 650, endPoint y: 168, distance: 208.2
click at [650, 168] on div at bounding box center [670, 294] width 592 height 318
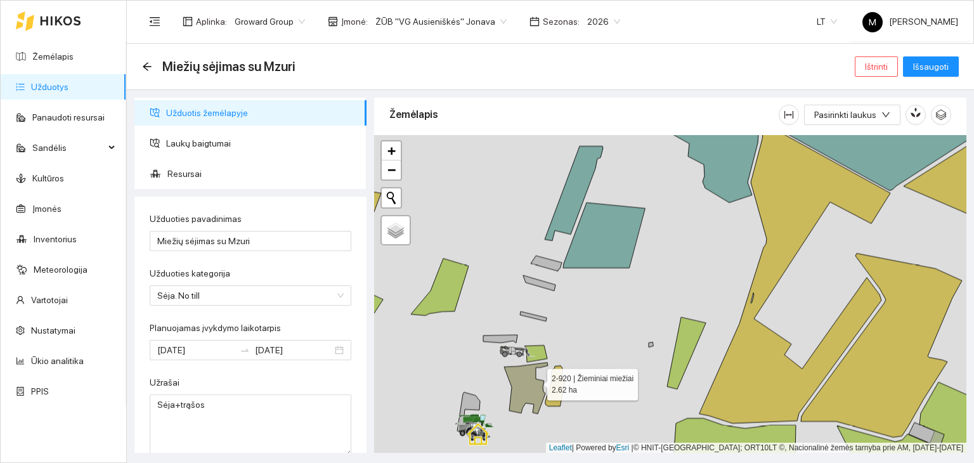
click at [536, 380] on icon at bounding box center [526, 387] width 44 height 51
click at [931, 65] on span "Išsaugoti" at bounding box center [931, 67] width 36 height 14
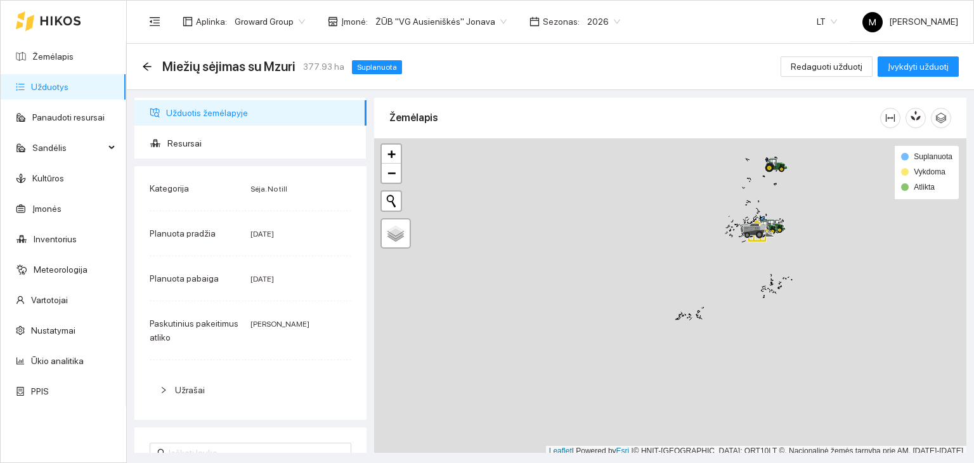
scroll to position [3, 0]
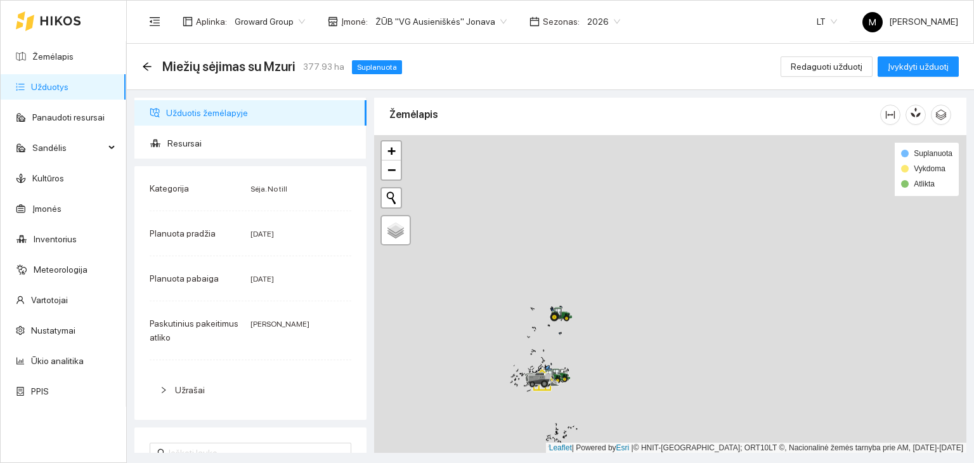
drag, startPoint x: 813, startPoint y: 199, endPoint x: 559, endPoint y: 374, distance: 308.2
click at [560, 374] on div at bounding box center [670, 294] width 592 height 318
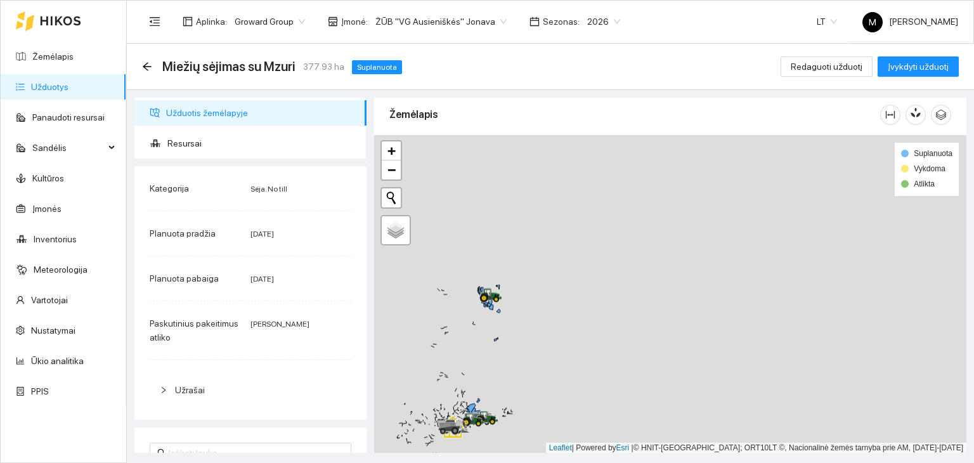
drag, startPoint x: 474, startPoint y: 354, endPoint x: 587, endPoint y: 346, distance: 113.2
click at [587, 346] on div at bounding box center [670, 294] width 592 height 318
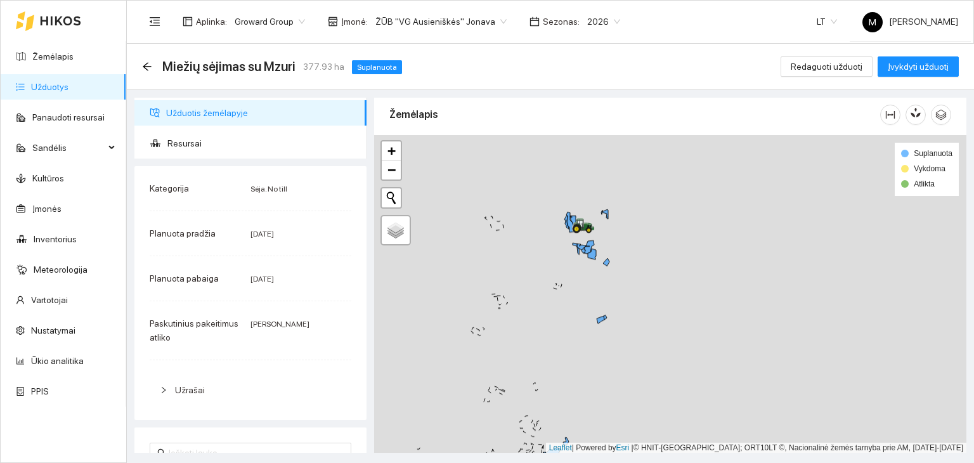
click at [68, 92] on link "Užduotys" at bounding box center [49, 87] width 37 height 10
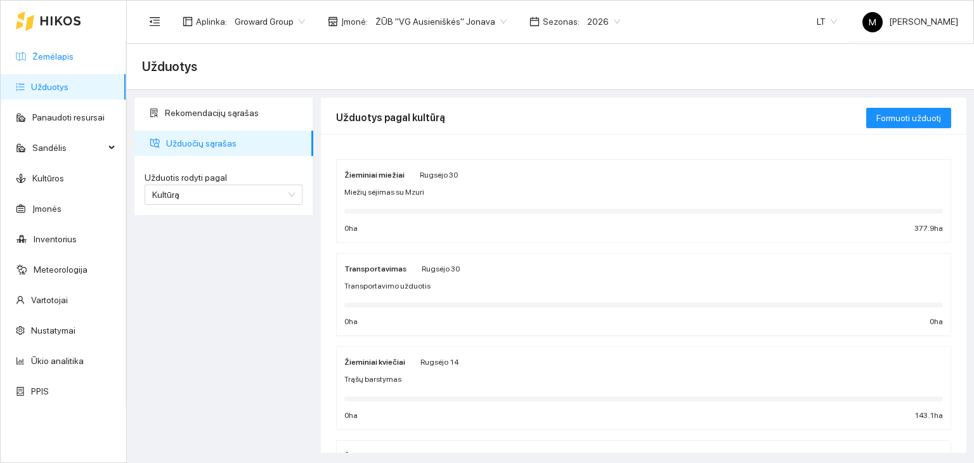
click at [53, 51] on link "Žemėlapis" at bounding box center [52, 56] width 41 height 10
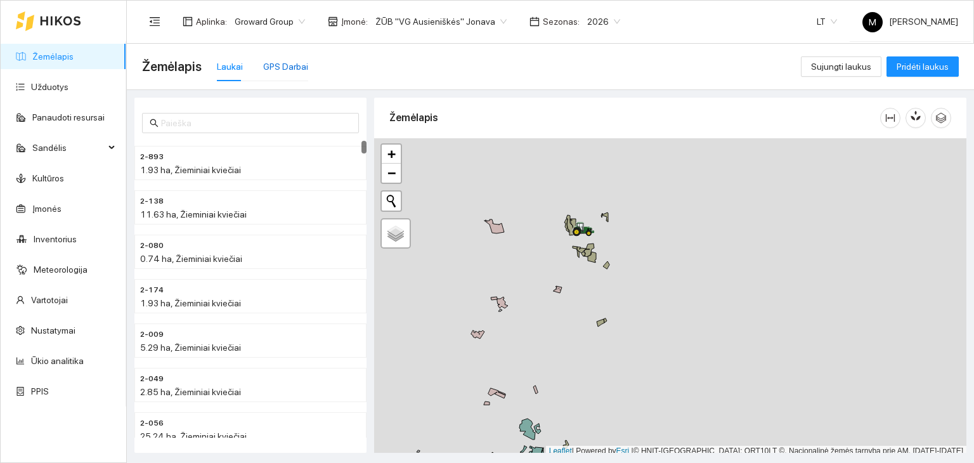
click at [270, 63] on div "GPS Darbai" at bounding box center [285, 67] width 45 height 14
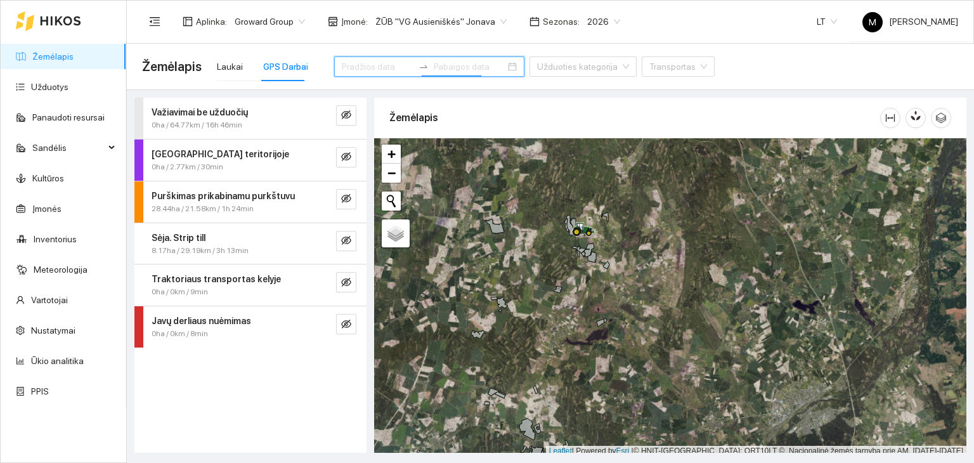
click at [434, 64] on input at bounding box center [470, 67] width 72 height 14
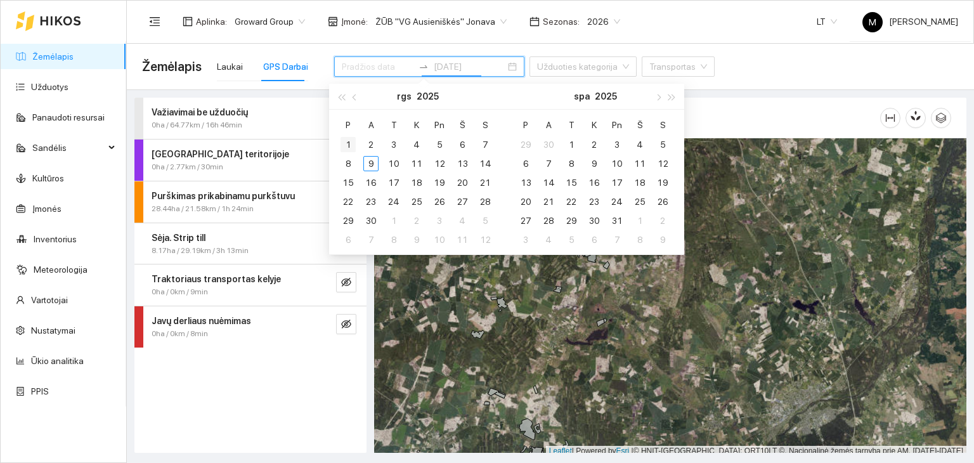
type input "[DATE]"
click at [356, 94] on button "button" at bounding box center [355, 96] width 14 height 25
type input "[DATE]"
click at [440, 144] on div "1" at bounding box center [439, 144] width 15 height 15
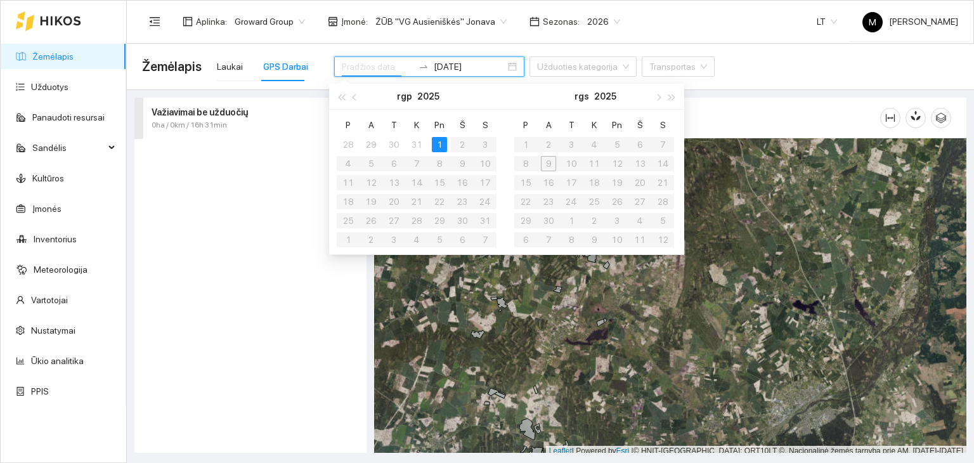
click at [438, 143] on div "1" at bounding box center [439, 144] width 15 height 15
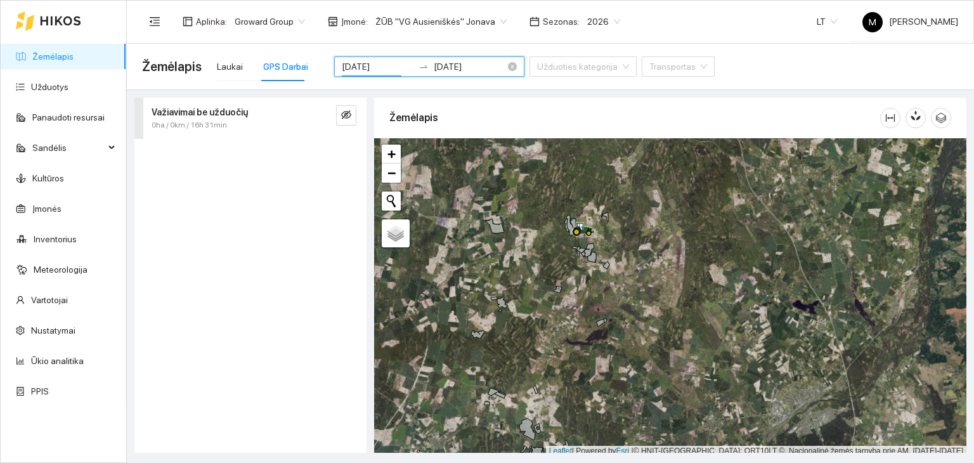
click at [363, 67] on input "[DATE]" at bounding box center [378, 67] width 72 height 14
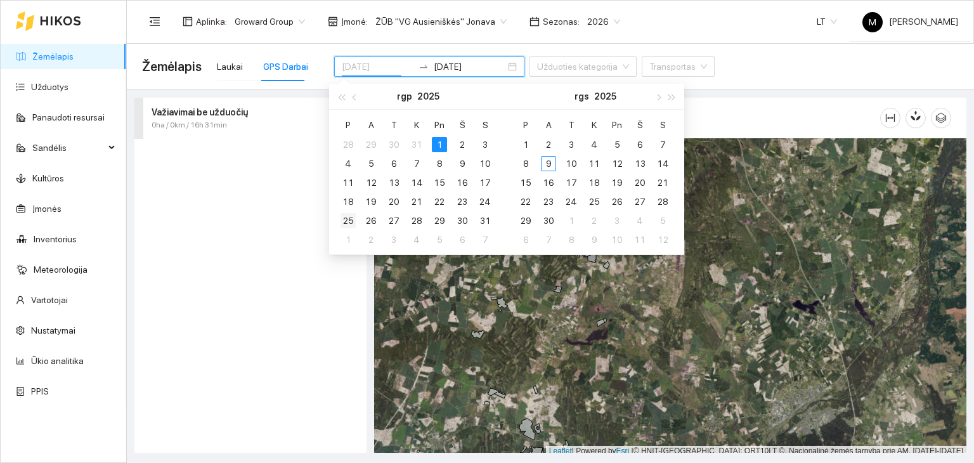
type input "[DATE]"
click at [347, 218] on div "25" at bounding box center [348, 220] width 15 height 15
type input "[DATE]"
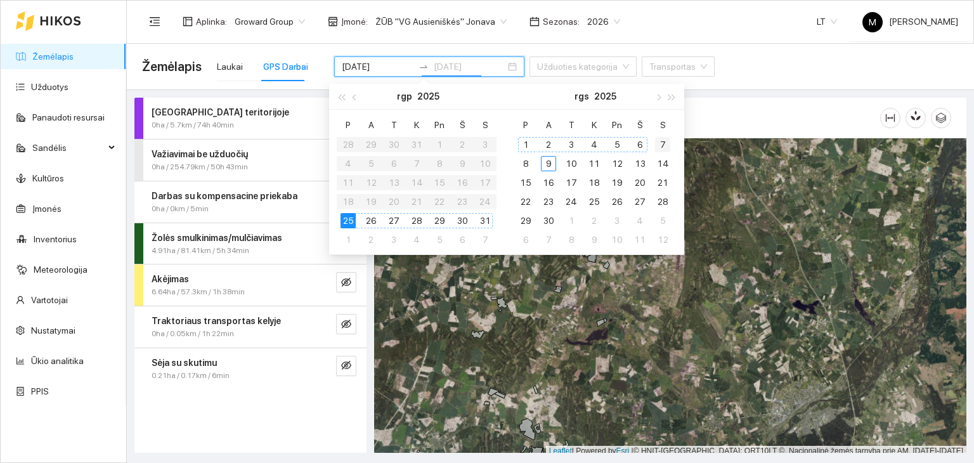
type input "[DATE]"
click at [665, 146] on div "7" at bounding box center [662, 144] width 15 height 15
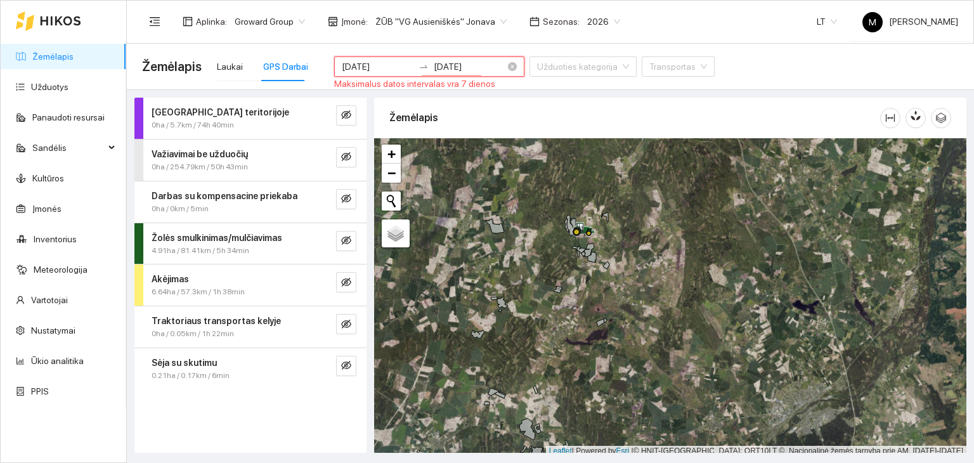
click at [381, 68] on input "[DATE]" at bounding box center [378, 67] width 72 height 14
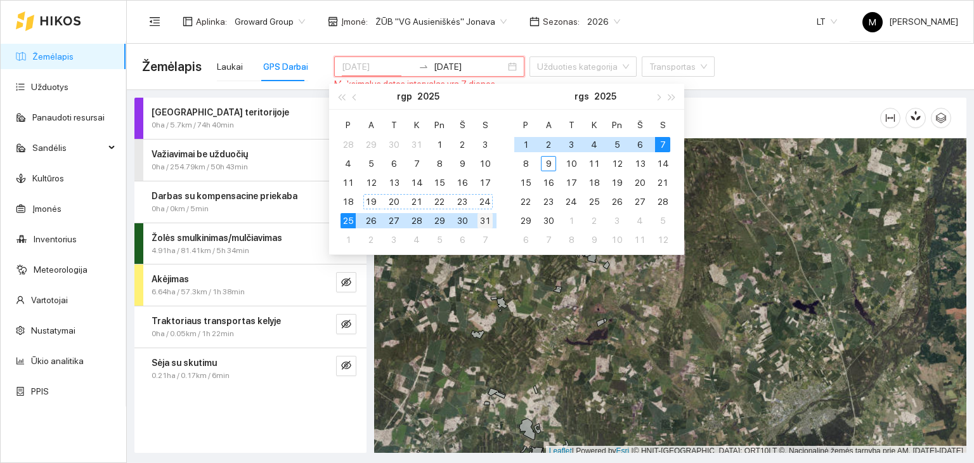
type input "[DATE]"
click at [493, 216] on div "31" at bounding box center [485, 220] width 15 height 15
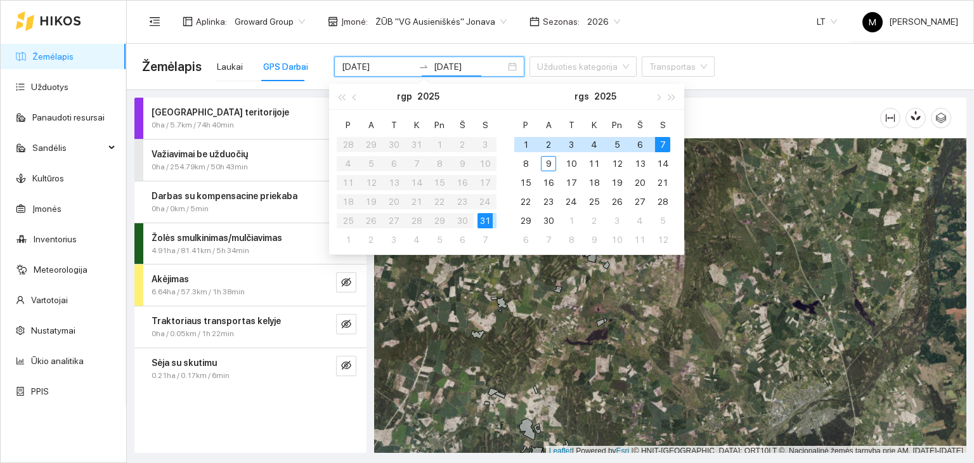
type input "[DATE]"
click at [541, 63] on input "search" at bounding box center [578, 66] width 83 height 19
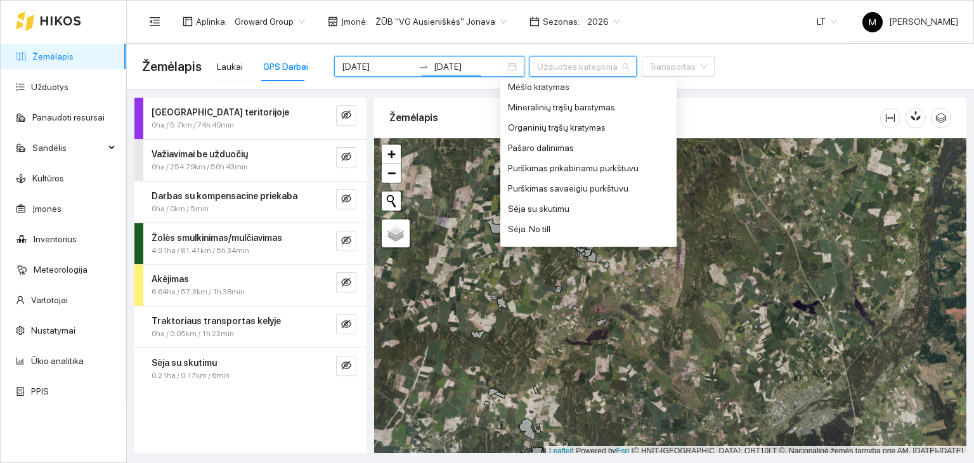
scroll to position [444, 0]
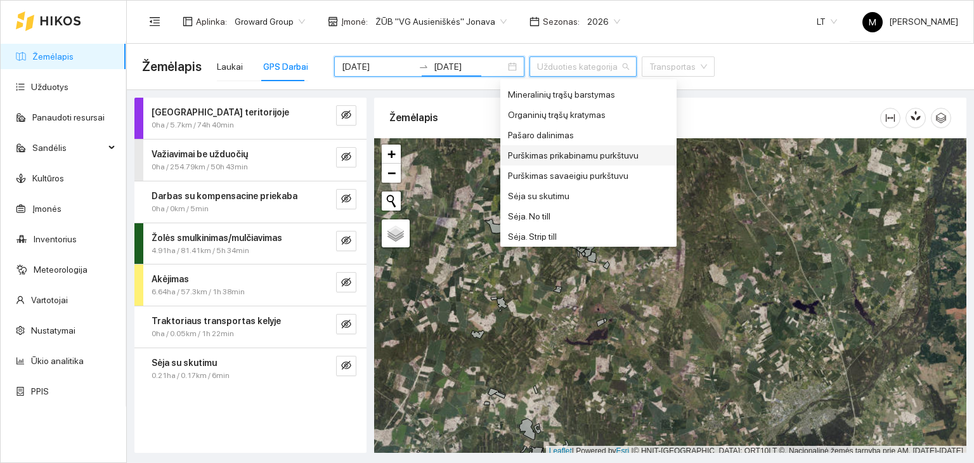
click at [561, 155] on div "Purškimas prikabinamu purkštuvu" at bounding box center [588, 155] width 161 height 14
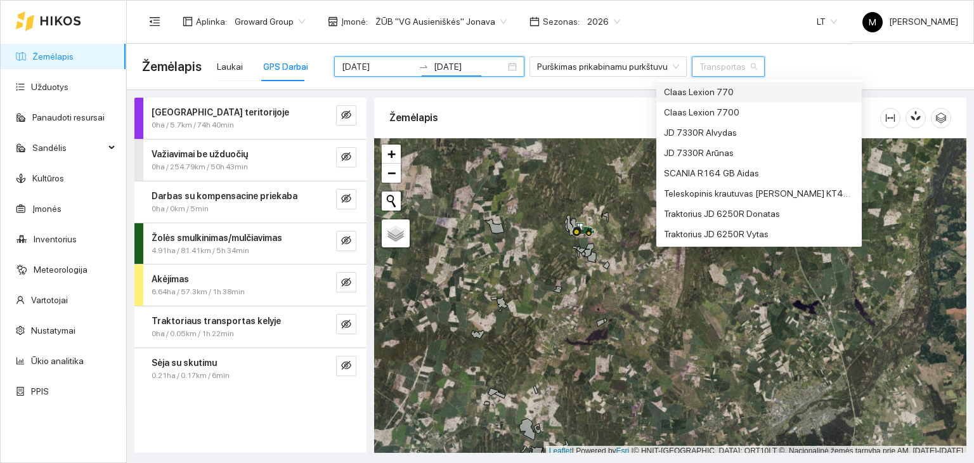
click at [705, 68] on input "search" at bounding box center [724, 66] width 49 height 19
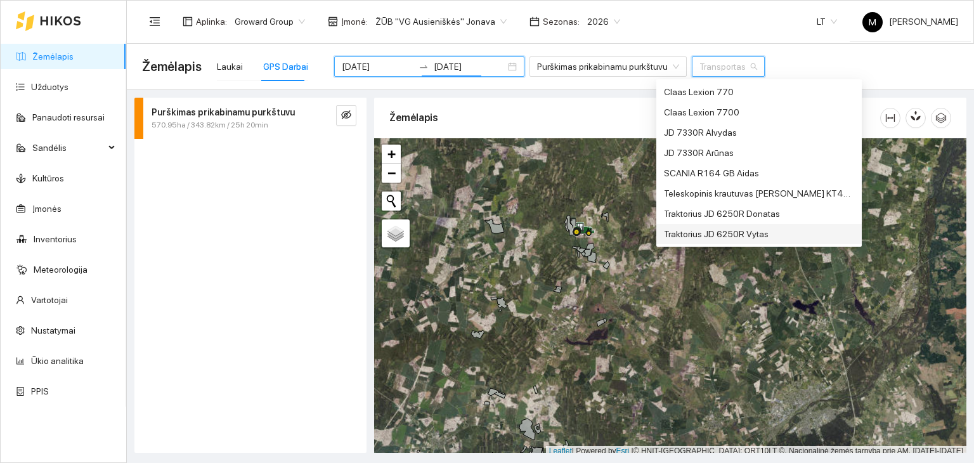
click at [724, 231] on div "Traktorius JD 6250R Vytas" at bounding box center [759, 234] width 190 height 14
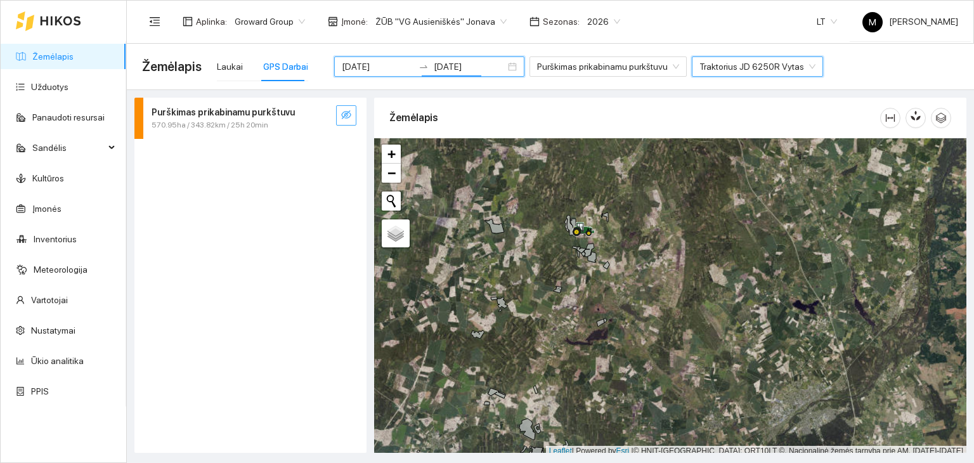
click at [345, 113] on icon "eye-invisible" at bounding box center [346, 114] width 10 height 9
click at [290, 121] on div "570.95ha / 343.82km / 25h 20min" at bounding box center [229, 125] width 155 height 12
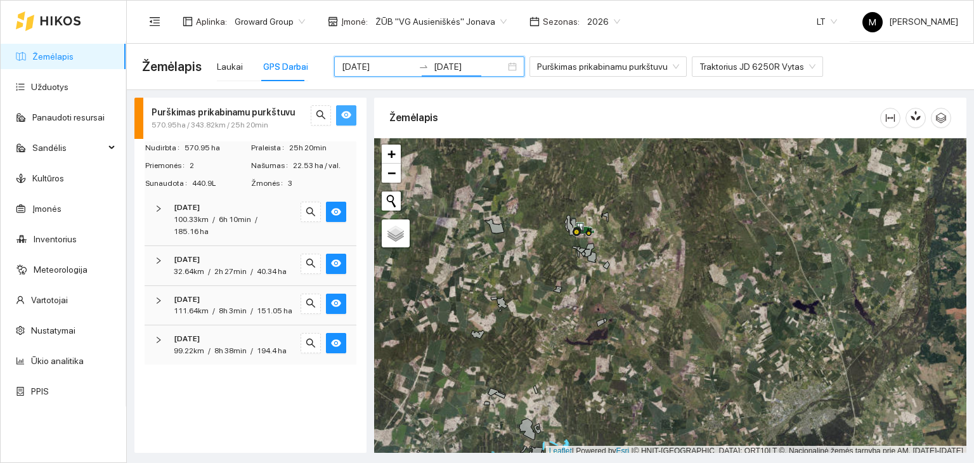
click at [162, 211] on div at bounding box center [162, 209] width 15 height 14
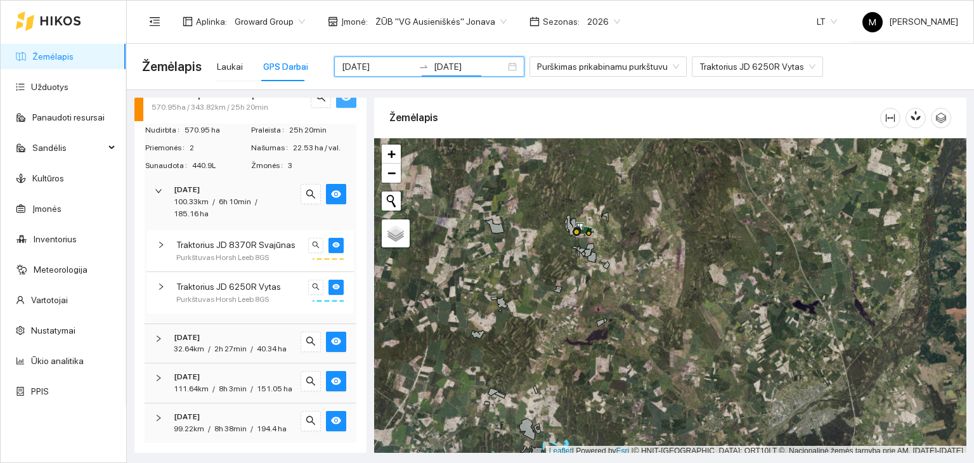
scroll to position [53, 0]
click at [168, 411] on div at bounding box center [162, 418] width 15 height 14
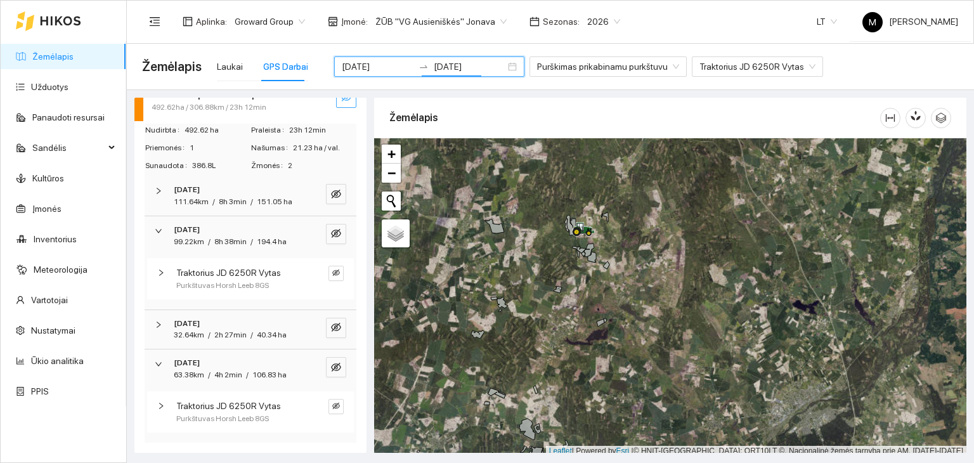
scroll to position [65, 0]
click at [167, 403] on div at bounding box center [164, 406] width 15 height 14
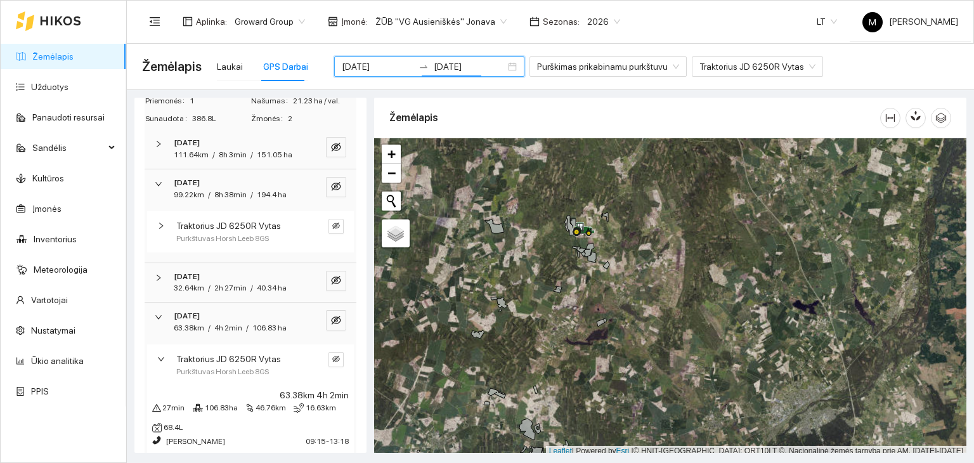
scroll to position [137, 0]
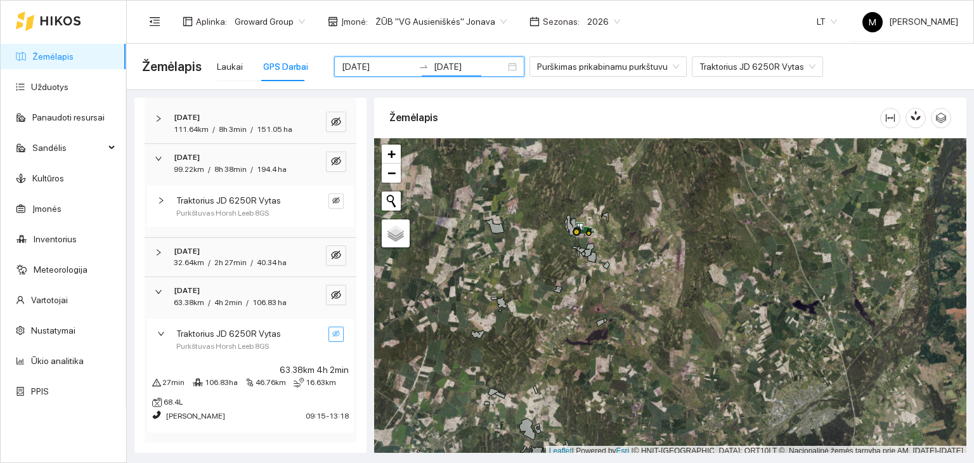
click at [332, 338] on span "eye-invisible" at bounding box center [336, 334] width 8 height 9
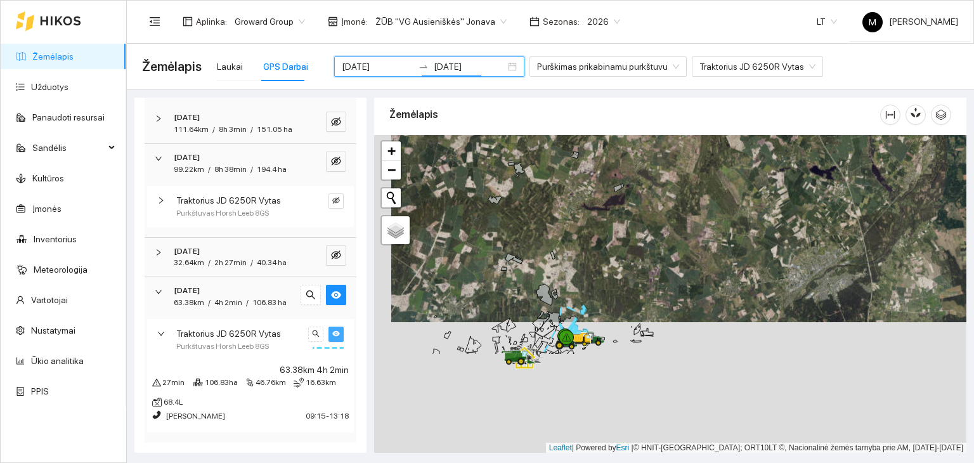
drag, startPoint x: 521, startPoint y: 393, endPoint x: 543, endPoint y: 212, distance: 182.7
click at [543, 212] on div at bounding box center [670, 294] width 592 height 318
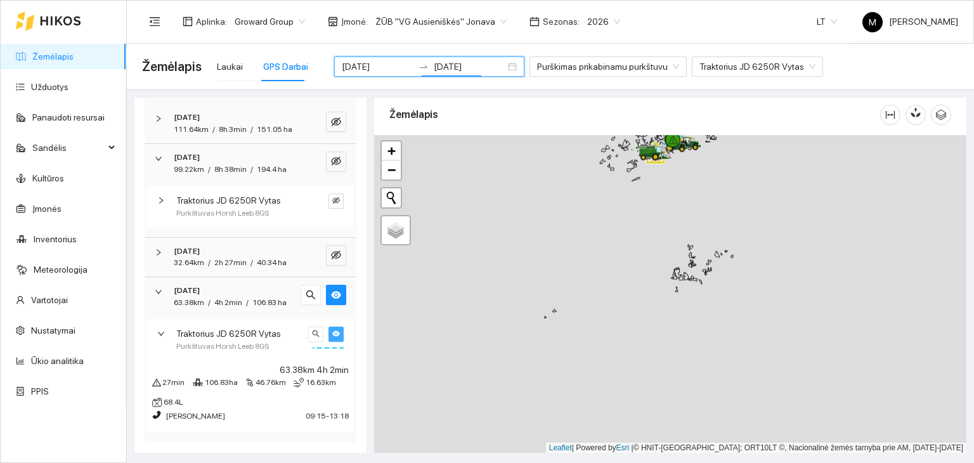
drag, startPoint x: 500, startPoint y: 355, endPoint x: 644, endPoint y: 202, distance: 210.0
click at [644, 202] on div at bounding box center [670, 294] width 592 height 318
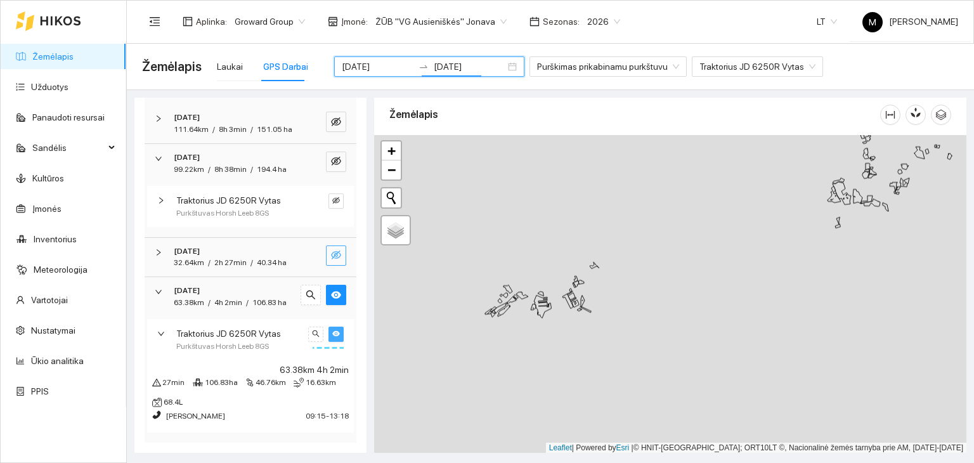
click at [331, 250] on icon "eye-invisible" at bounding box center [336, 255] width 10 height 10
click at [329, 193] on div at bounding box center [336, 200] width 15 height 15
click at [331, 156] on icon "eye-invisible" at bounding box center [336, 161] width 10 height 10
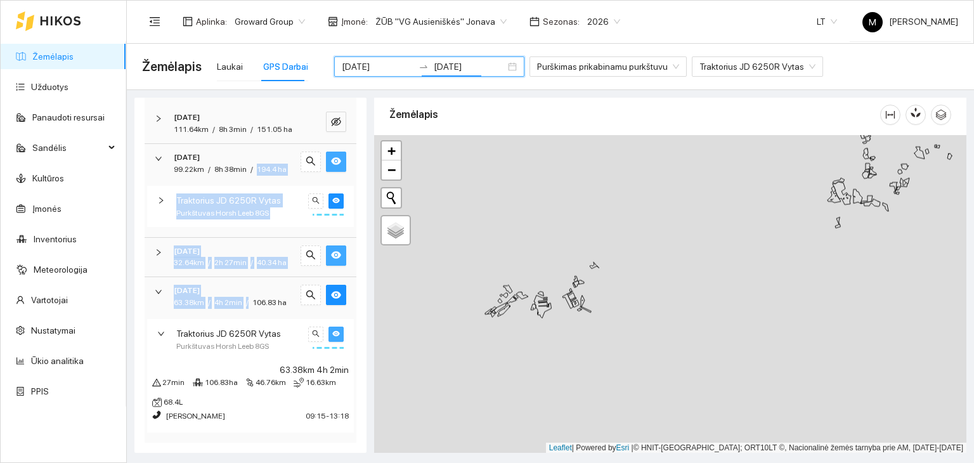
drag, startPoint x: 279, startPoint y: 145, endPoint x: 287, endPoint y: 282, distance: 137.2
click at [282, 290] on div "Nudirbta 492.62 ha Praleista 23h 12min Priemonės 1 Našumas 21.23 ha / val. Suna…" at bounding box center [251, 246] width 212 height 391
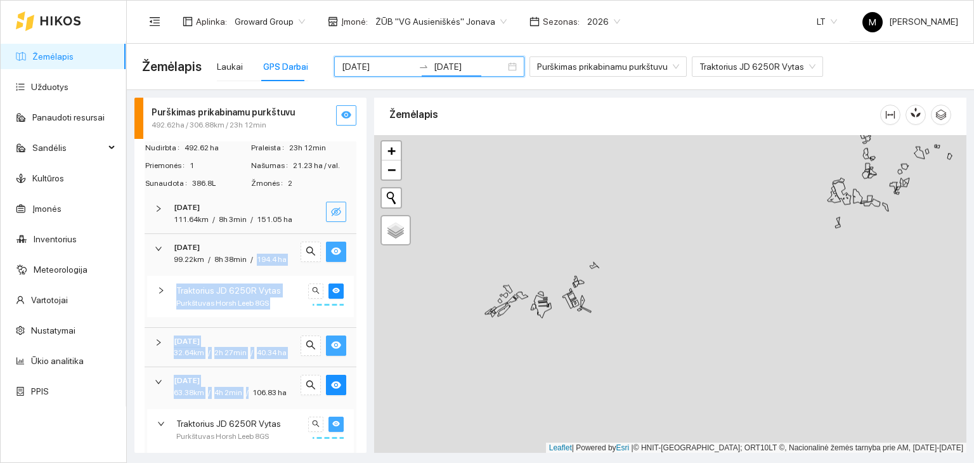
click at [329, 203] on button "button" at bounding box center [336, 212] width 20 height 20
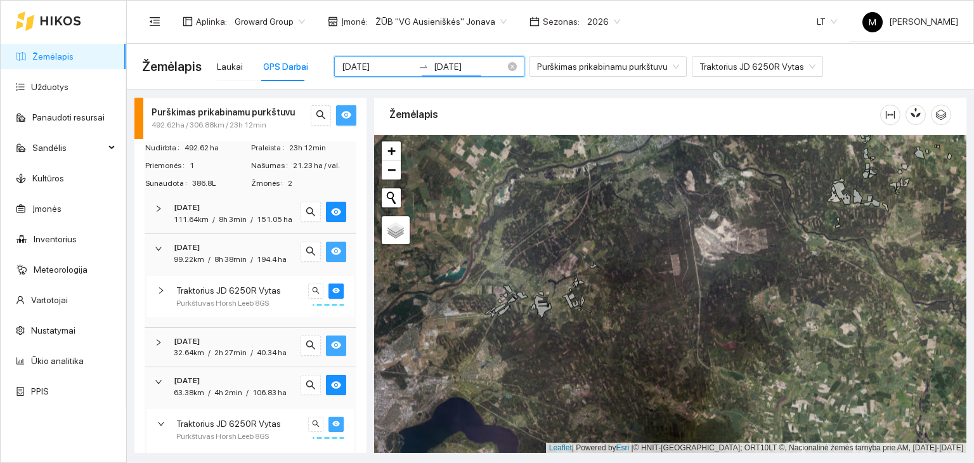
click at [414, 67] on div at bounding box center [424, 67] width 20 height 10
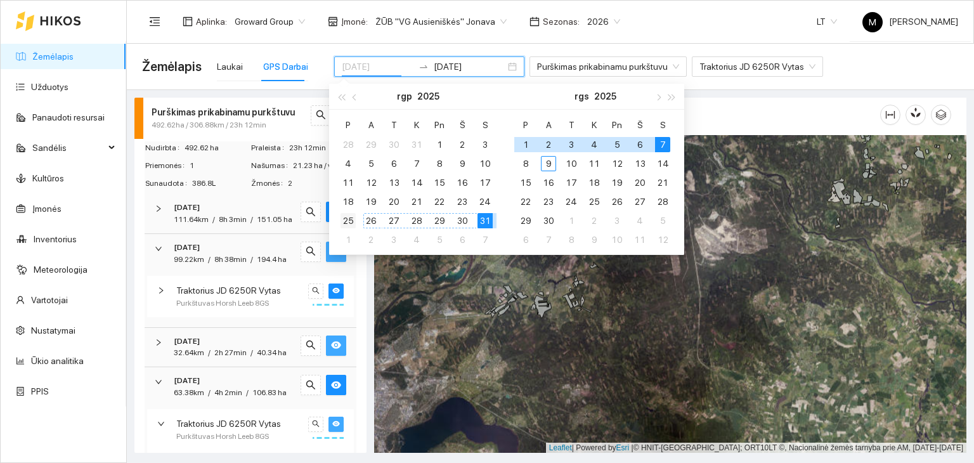
type input "[DATE]"
click at [342, 214] on div "25" at bounding box center [348, 220] width 15 height 15
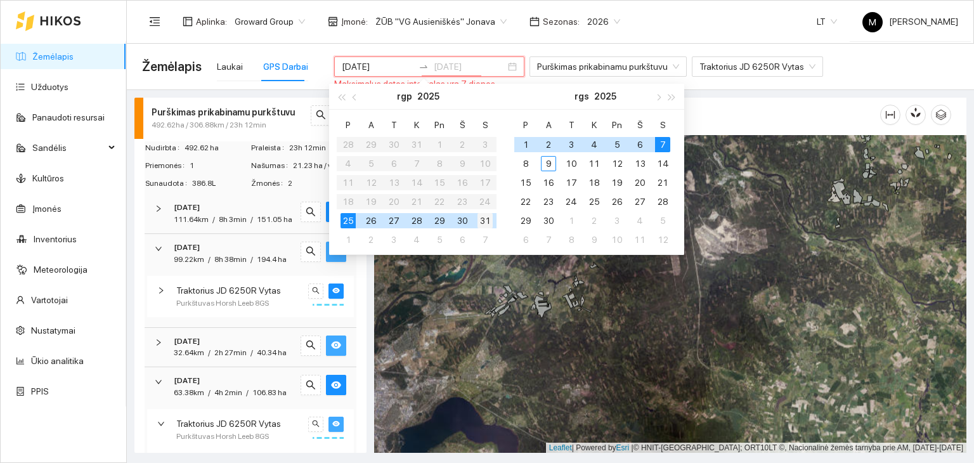
type input "[DATE]"
click at [486, 215] on div "31" at bounding box center [485, 220] width 15 height 15
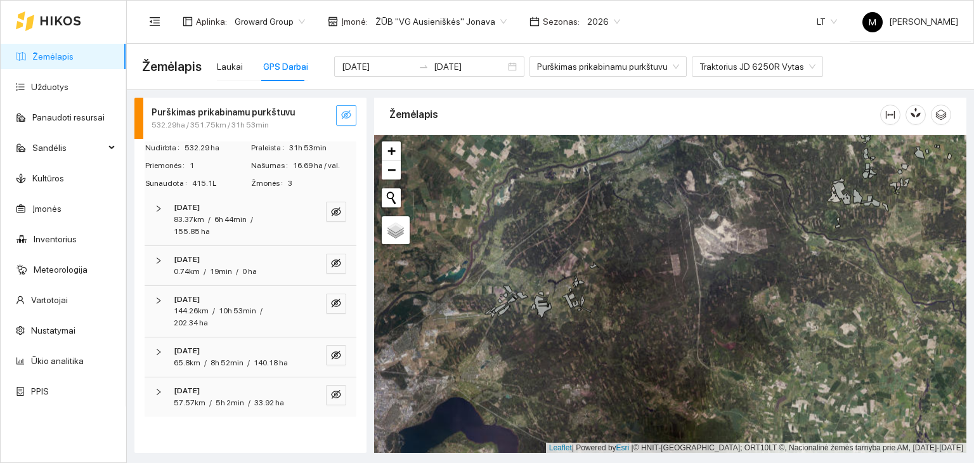
click at [348, 122] on button "button" at bounding box center [346, 115] width 20 height 20
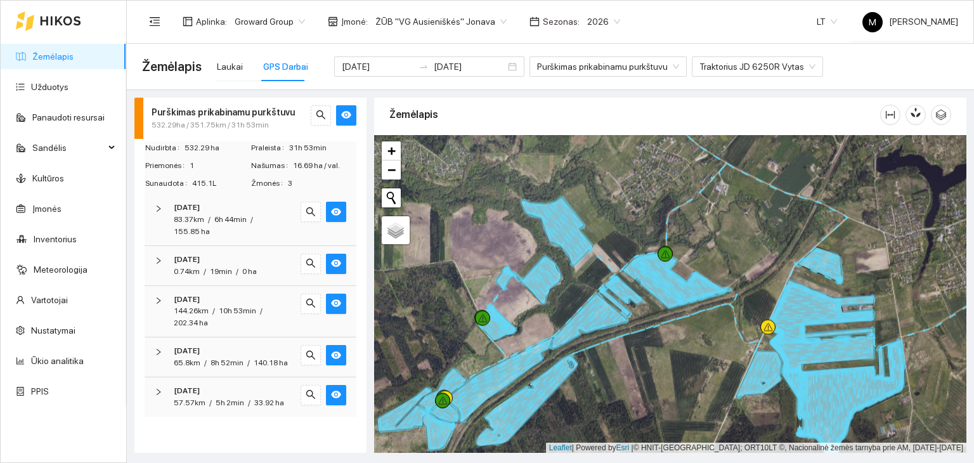
click at [888, 177] on div at bounding box center [670, 294] width 592 height 318
click at [36, 82] on link "Užduotys" at bounding box center [49, 87] width 37 height 10
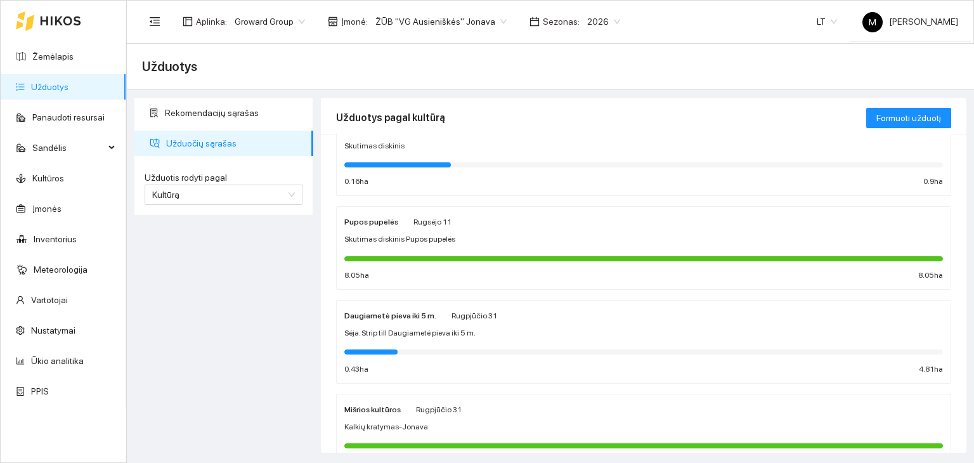
scroll to position [444, 0]
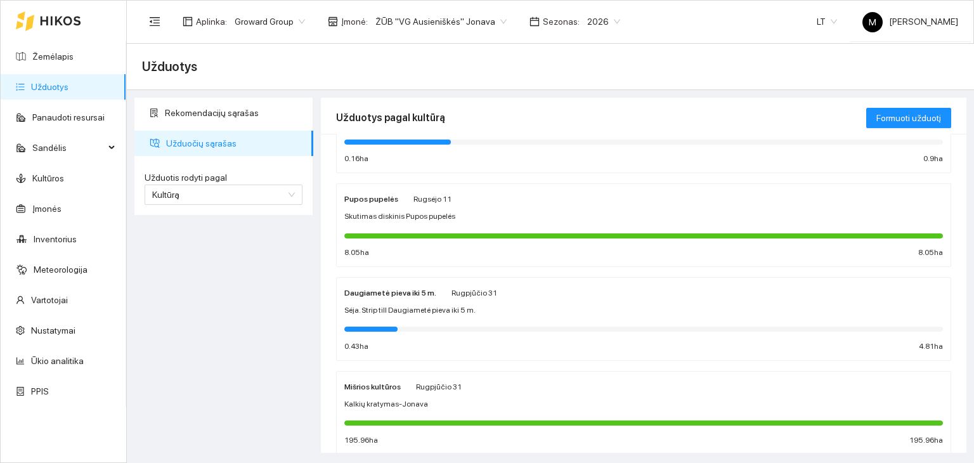
click at [383, 205] on div "Pupos pupelės Rugsėjo 11 Skutimas diskinis Pupos pupelės 8.05 ha 8.05 ha" at bounding box center [643, 225] width 599 height 67
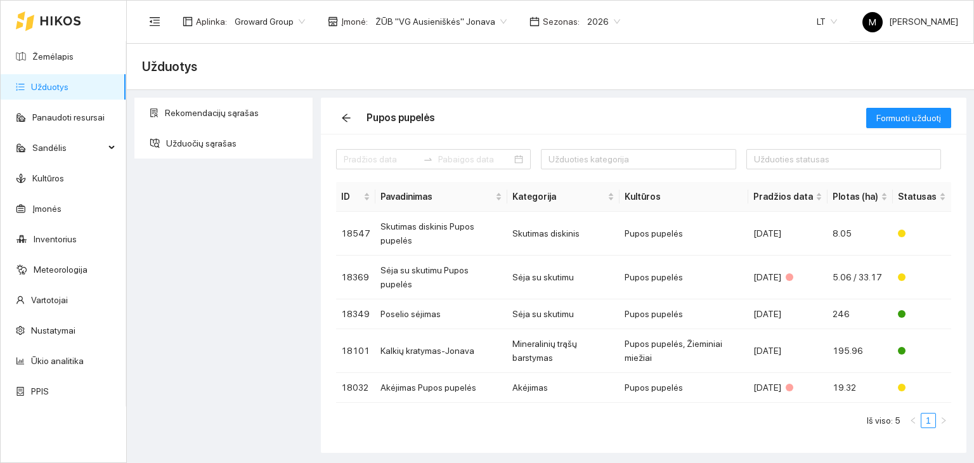
click at [68, 86] on link "Užduotys" at bounding box center [49, 87] width 37 height 10
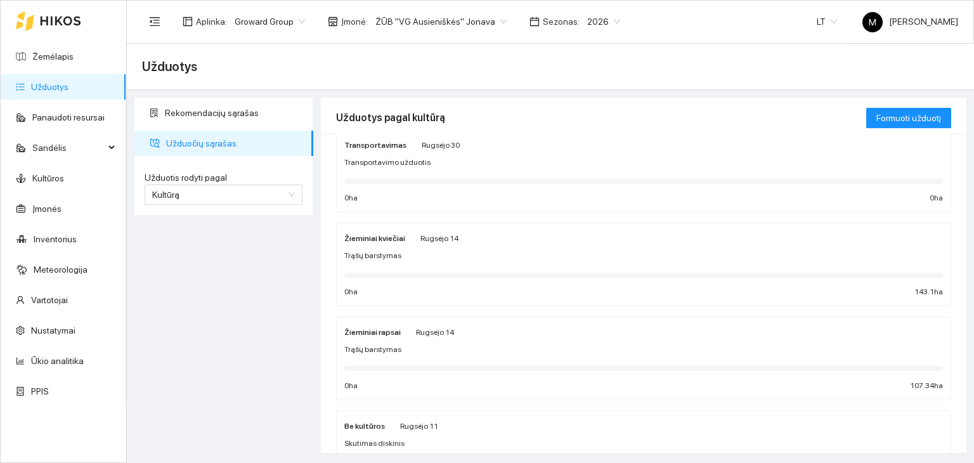
scroll to position [127, 0]
click at [396, 254] on span "Trąšų barstymas" at bounding box center [372, 253] width 57 height 12
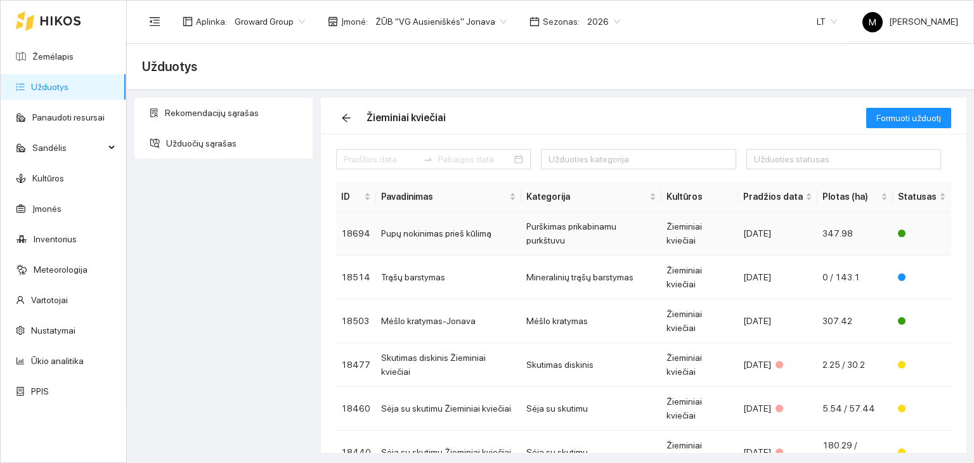
click at [431, 226] on td "Pupų nokinimas prieš kūlimą" at bounding box center [448, 234] width 145 height 44
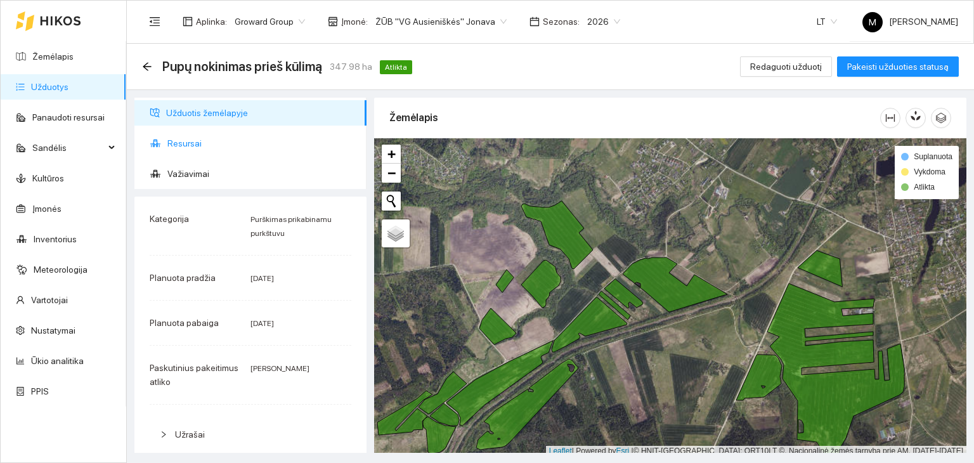
click at [186, 143] on span "Resursai" at bounding box center [261, 143] width 189 height 25
